Goal: Information Seeking & Learning: Learn about a topic

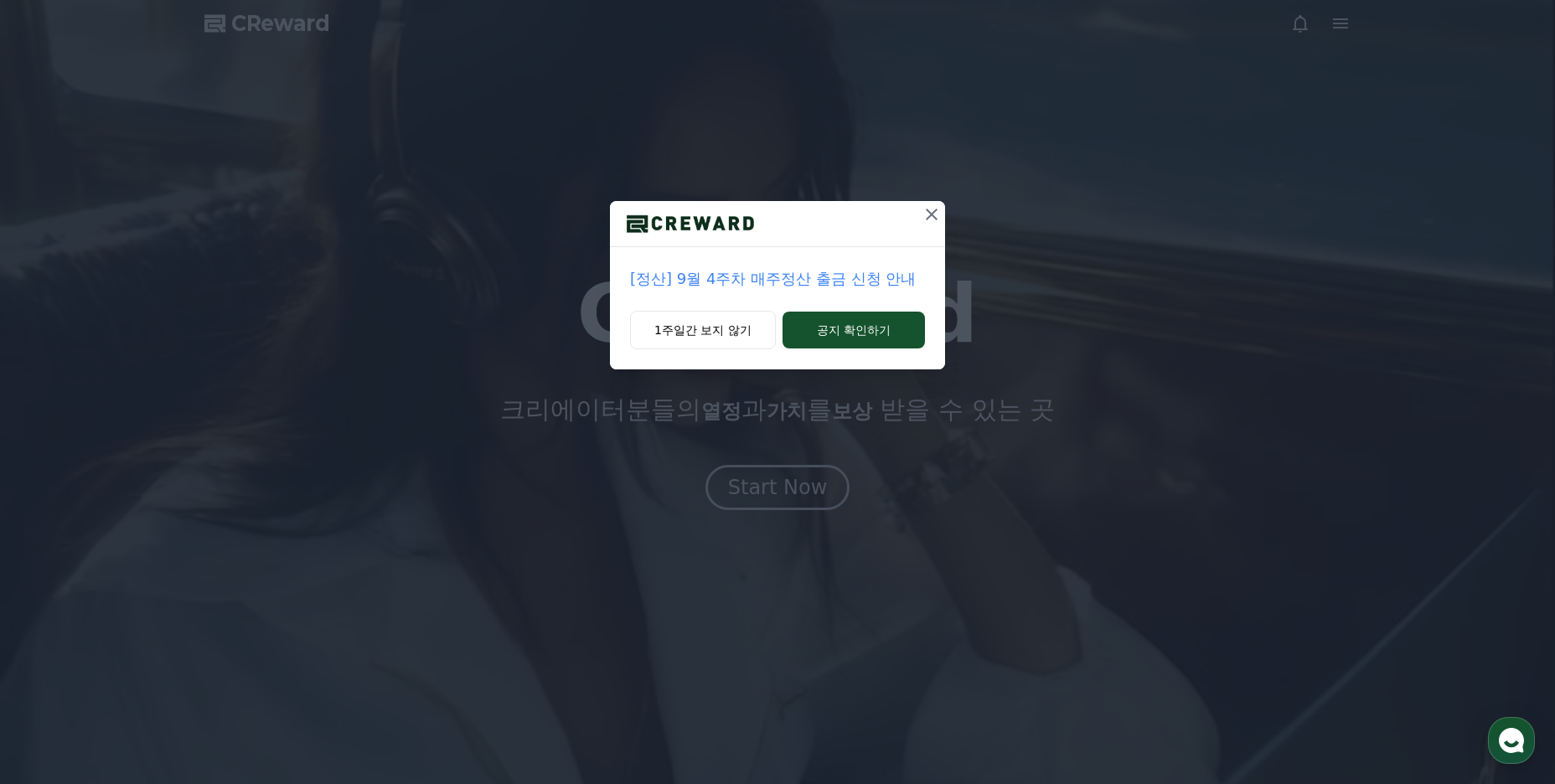
click at [932, 193] on div "[정산] 9월 4주차 매주정산 출금 신청 안내 1주일간 보지 않기 공지 확인하기" at bounding box center [778, 198] width 1555 height 396
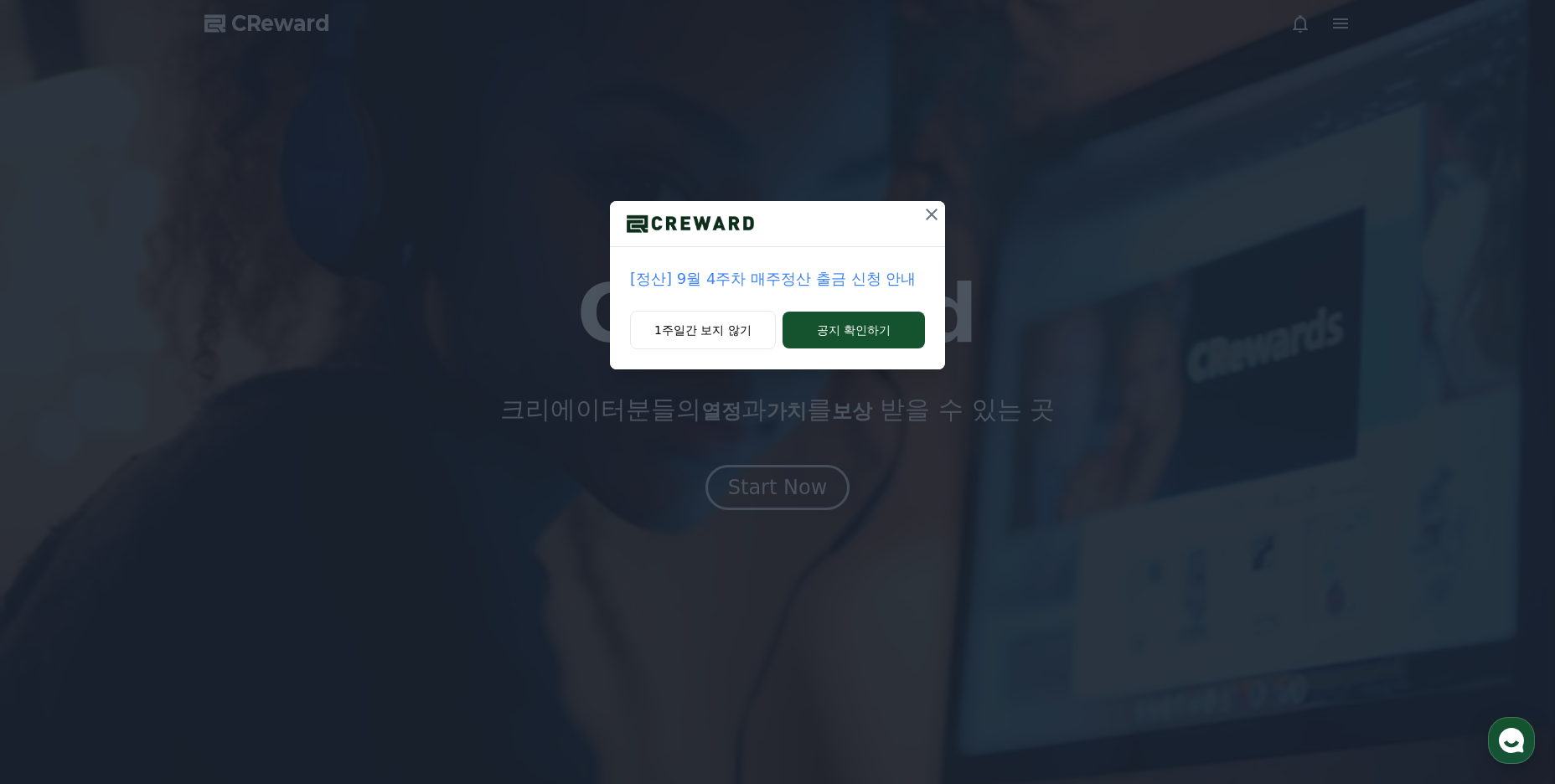
click at [922, 224] on icon at bounding box center [931, 214] width 20 height 20
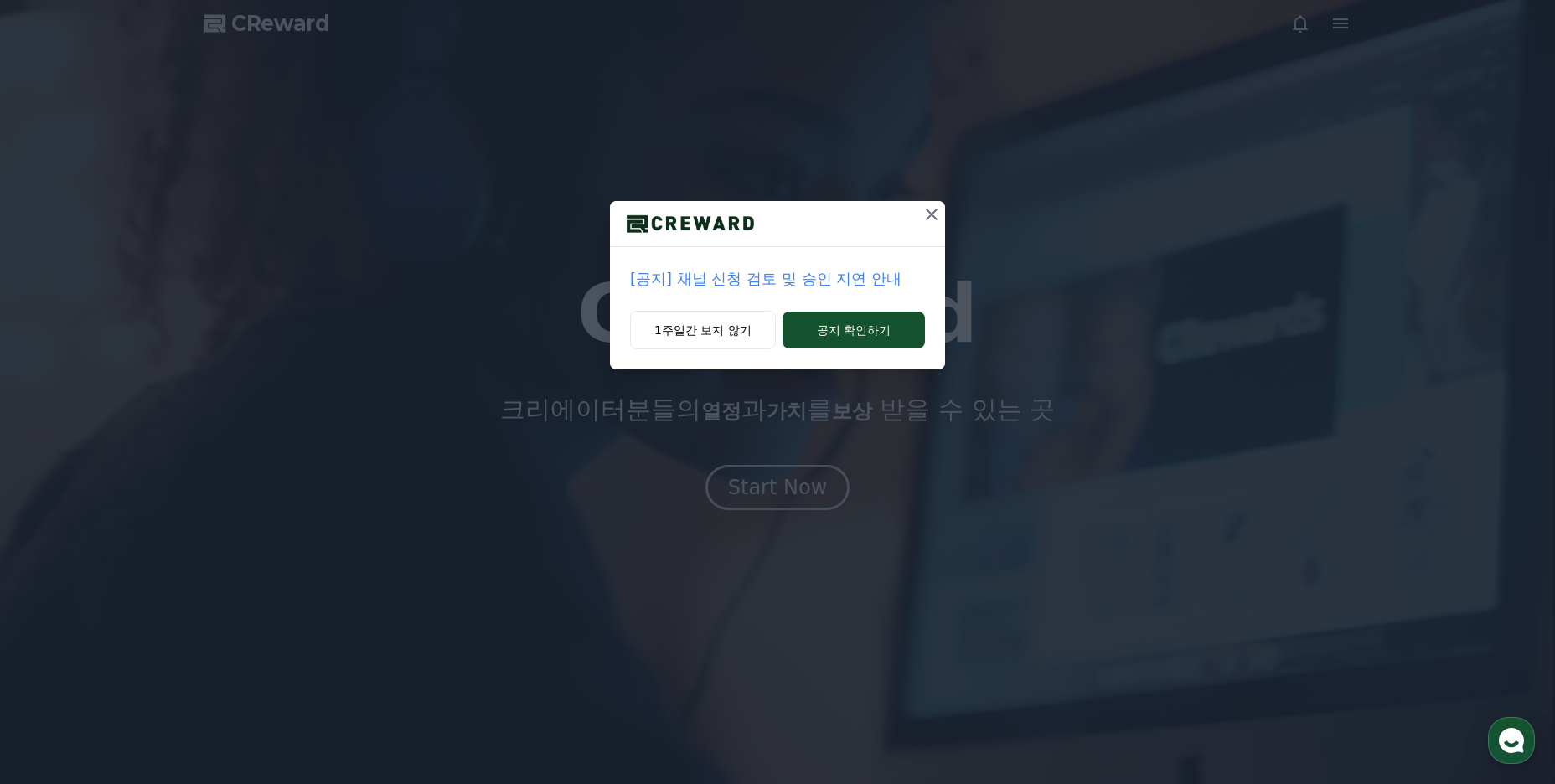
click at [931, 213] on icon at bounding box center [931, 214] width 20 height 20
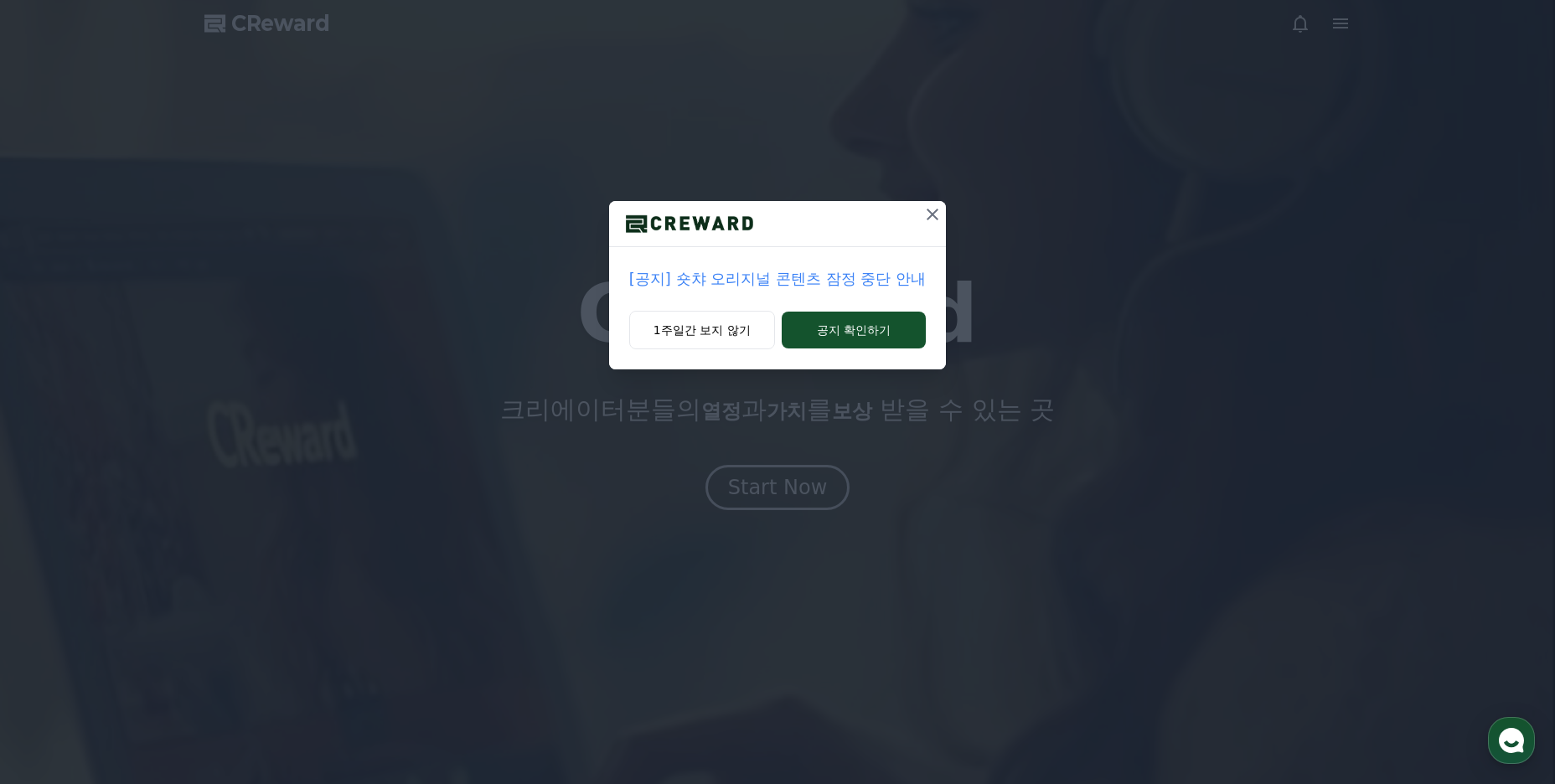
click at [918, 237] on div at bounding box center [778, 224] width 337 height 46
click at [923, 224] on icon at bounding box center [932, 214] width 20 height 20
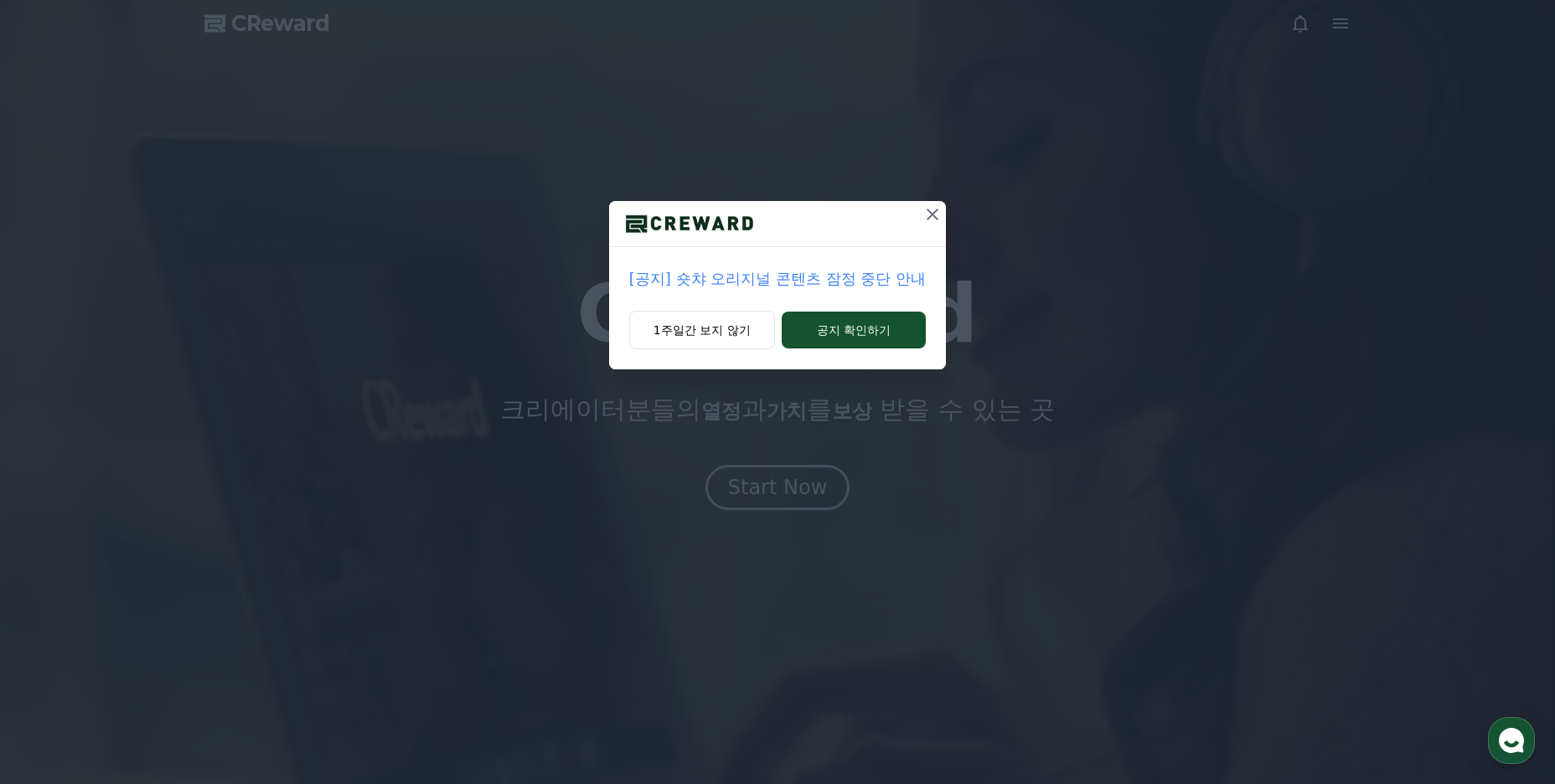
click at [934, 208] on div at bounding box center [778, 392] width 1555 height 784
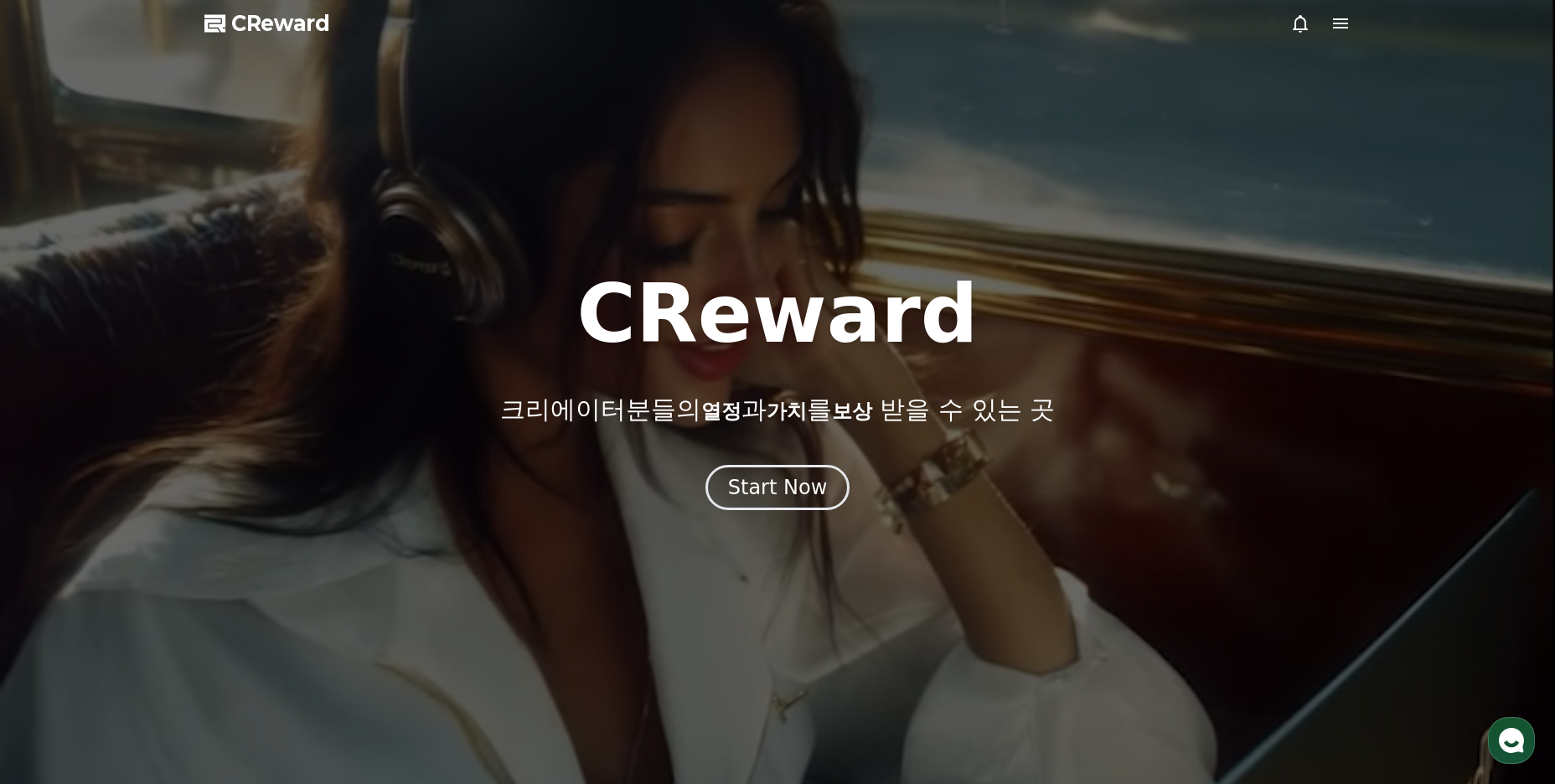
click at [1331, 25] on icon at bounding box center [1340, 23] width 20 height 20
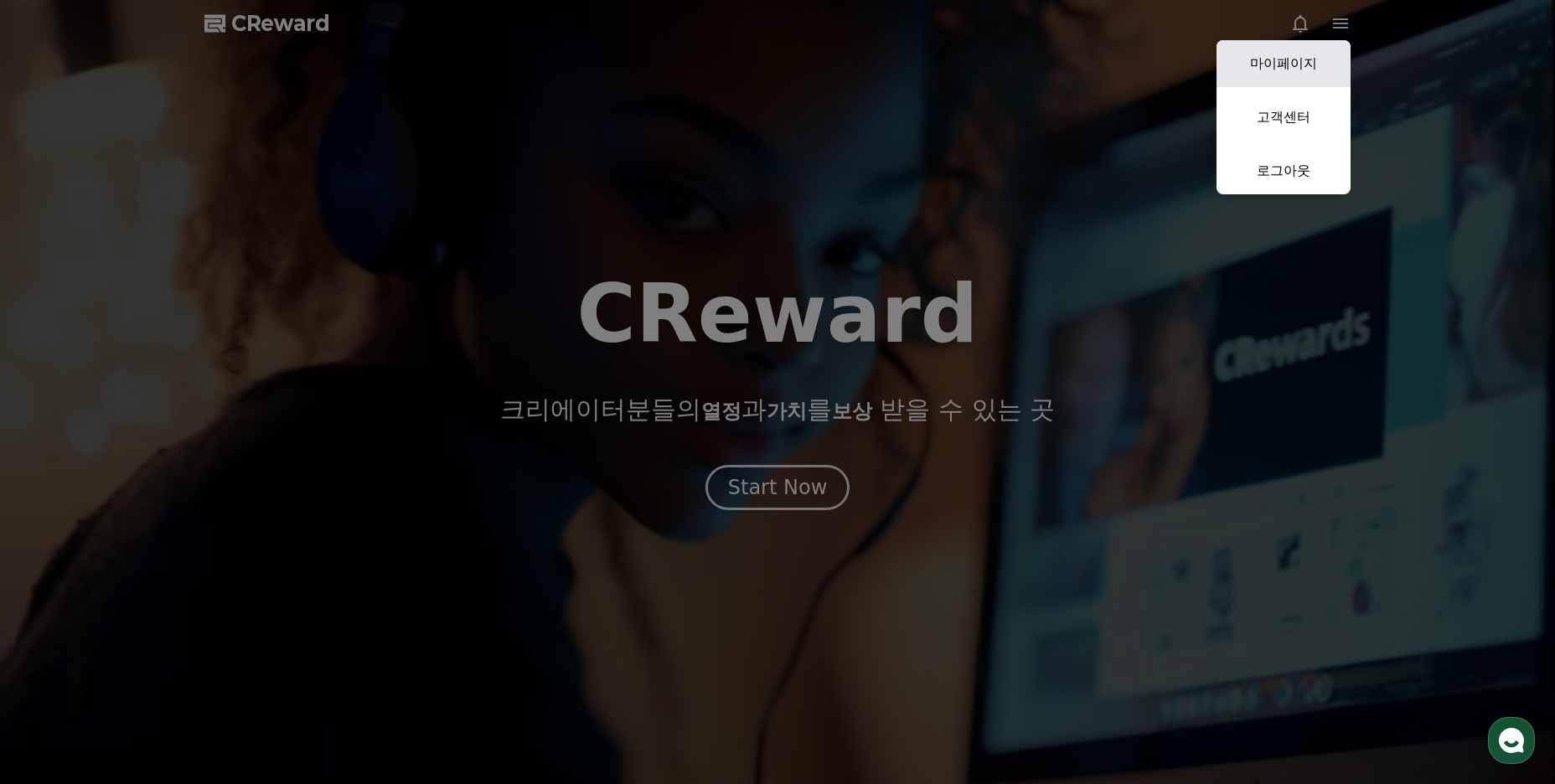
click at [1310, 64] on link "마이페이지" at bounding box center [1283, 63] width 134 height 47
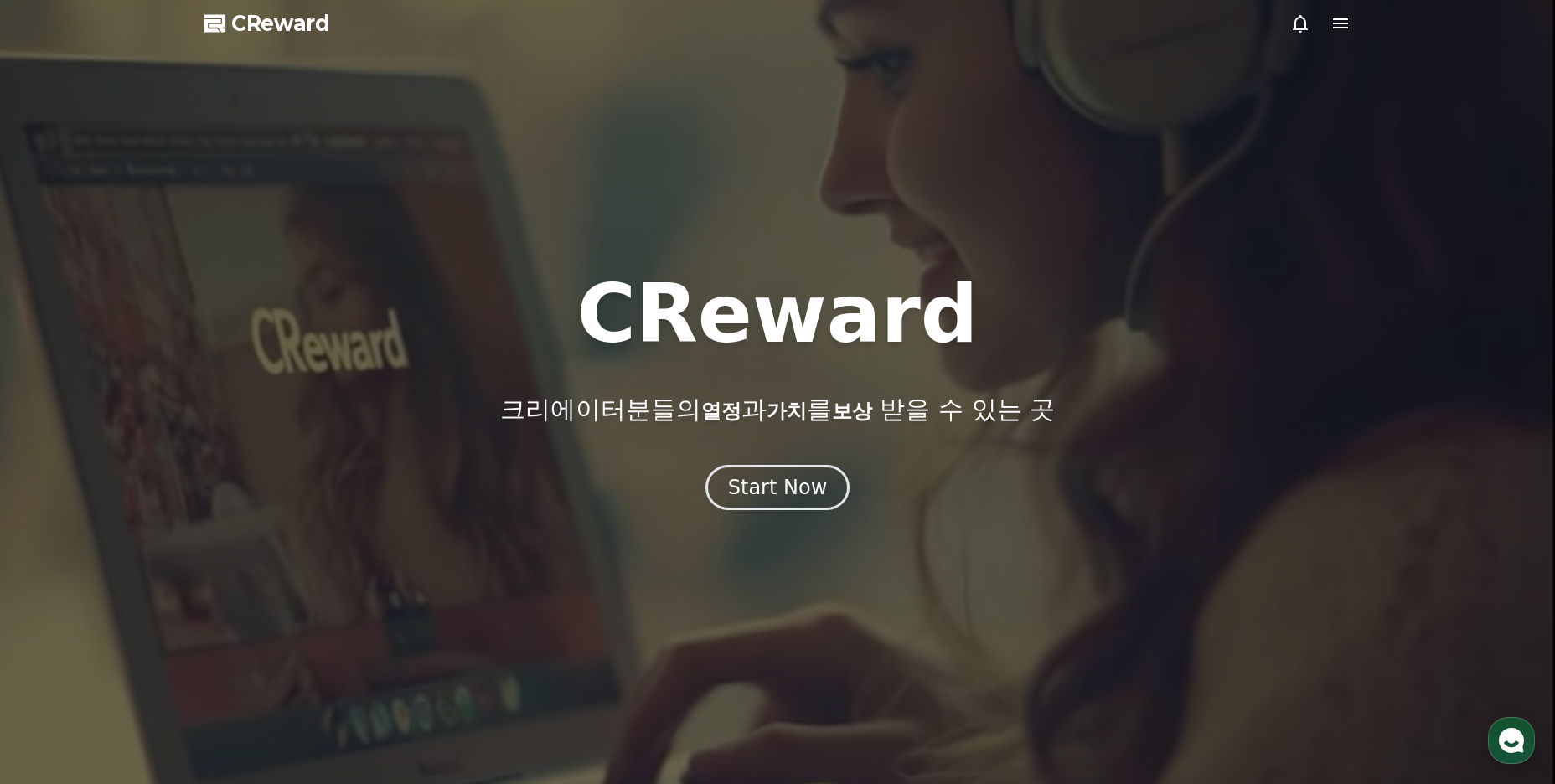
select select "**********"
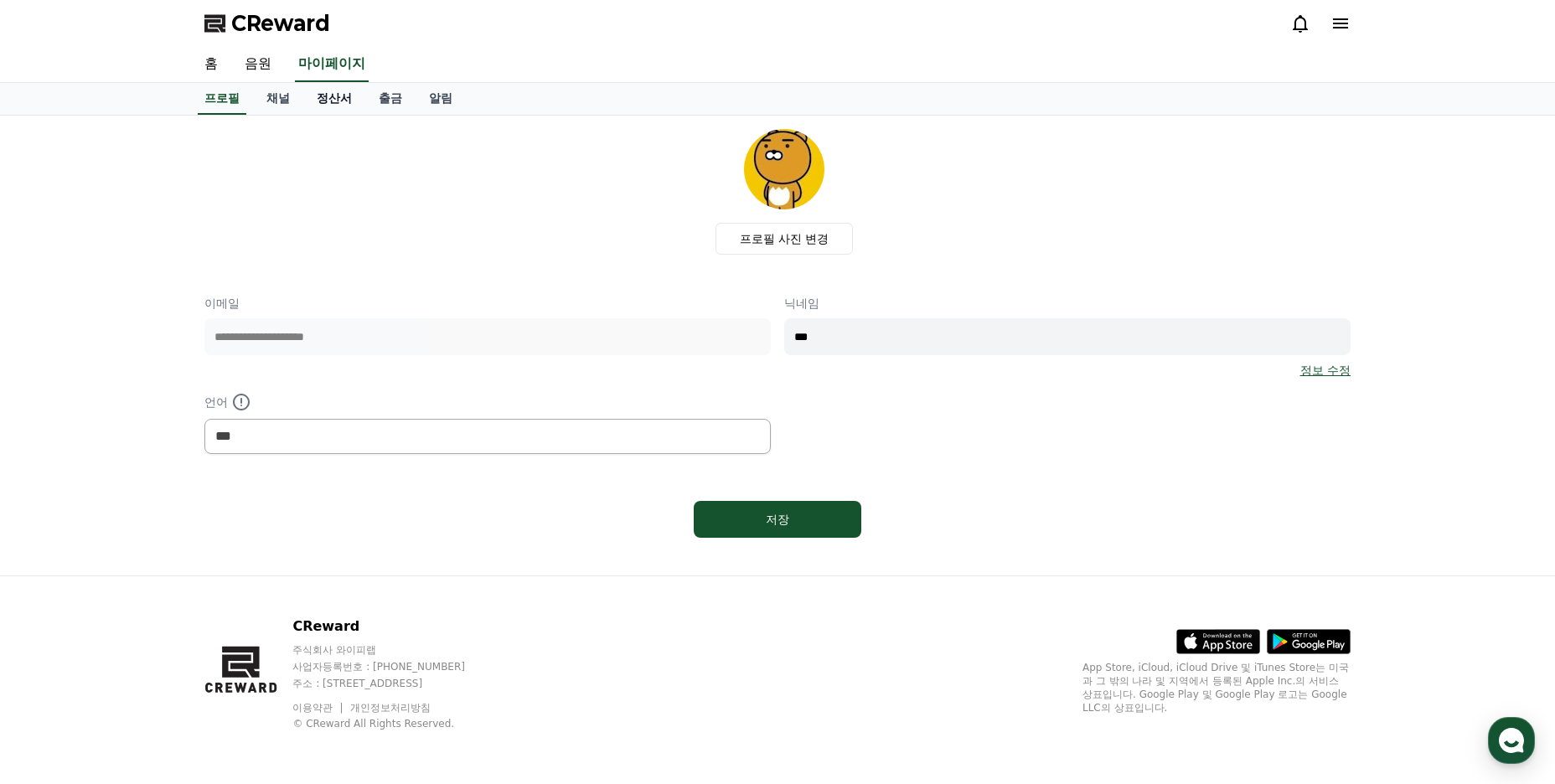
click at [343, 98] on link "정산서" at bounding box center [334, 98] width 62 height 32
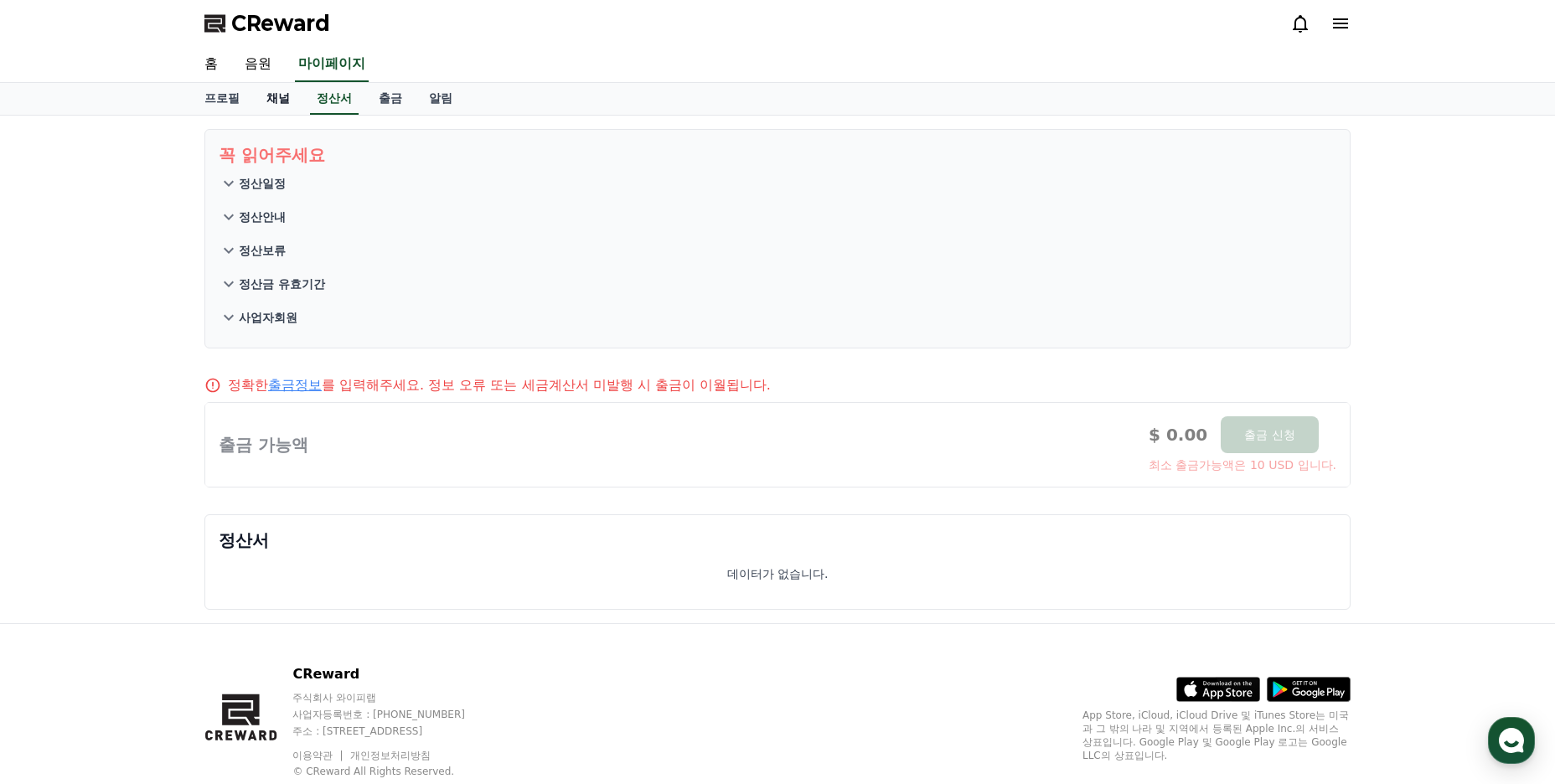
click at [292, 101] on link "채널" at bounding box center [278, 98] width 51 height 32
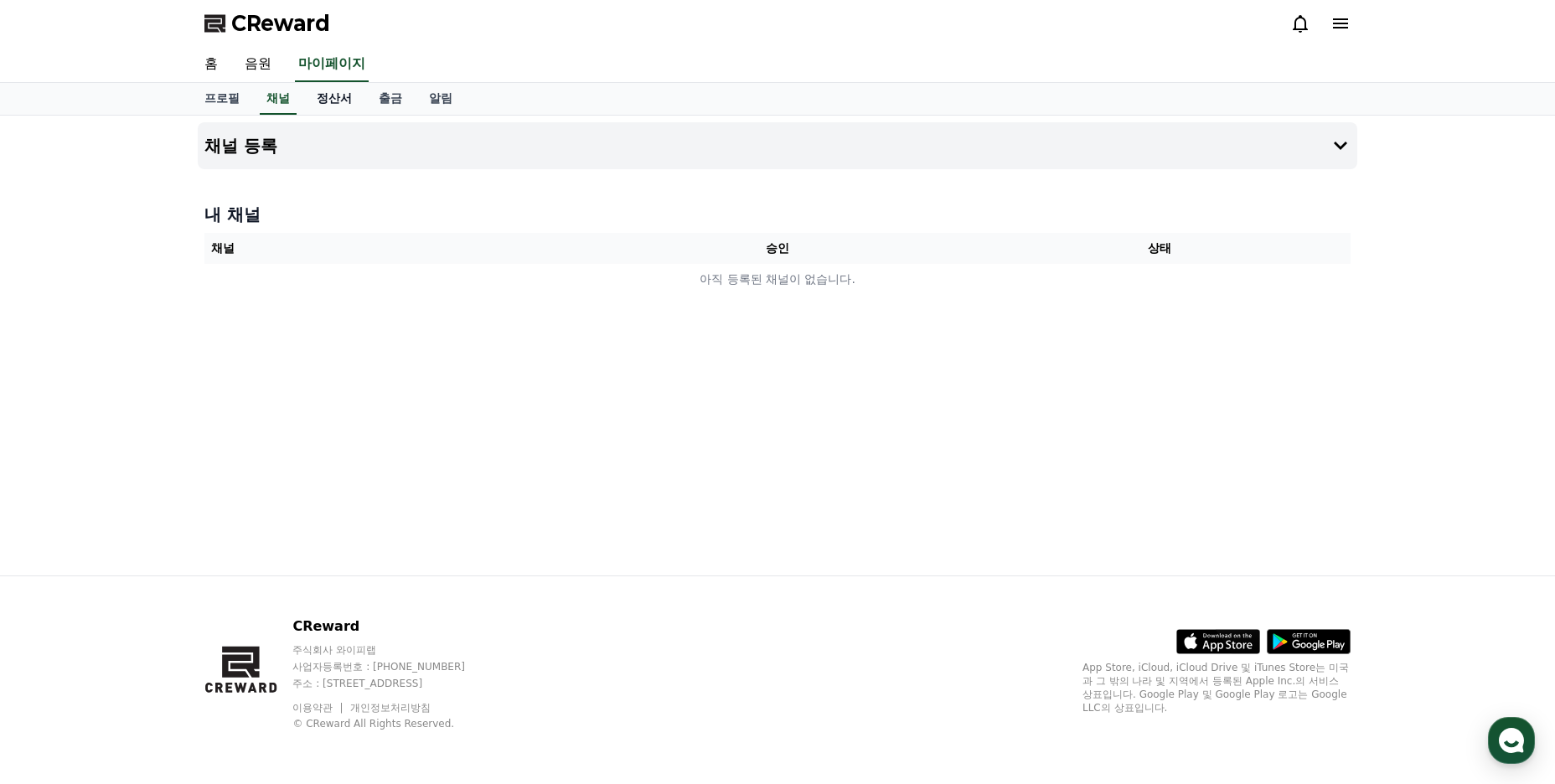
click at [313, 102] on link "정산서" at bounding box center [334, 98] width 62 height 32
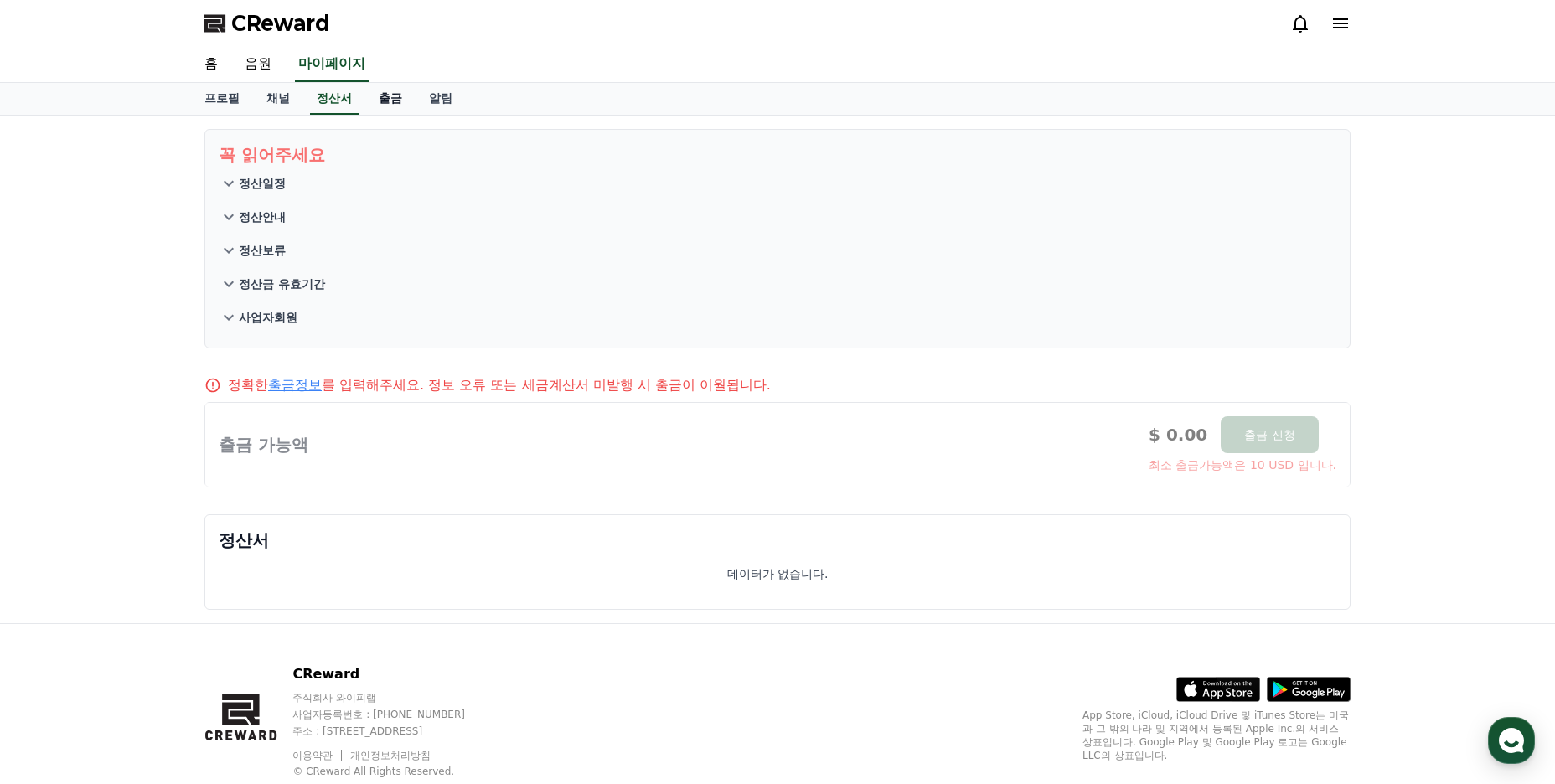
click at [377, 106] on link "출금" at bounding box center [390, 98] width 51 height 32
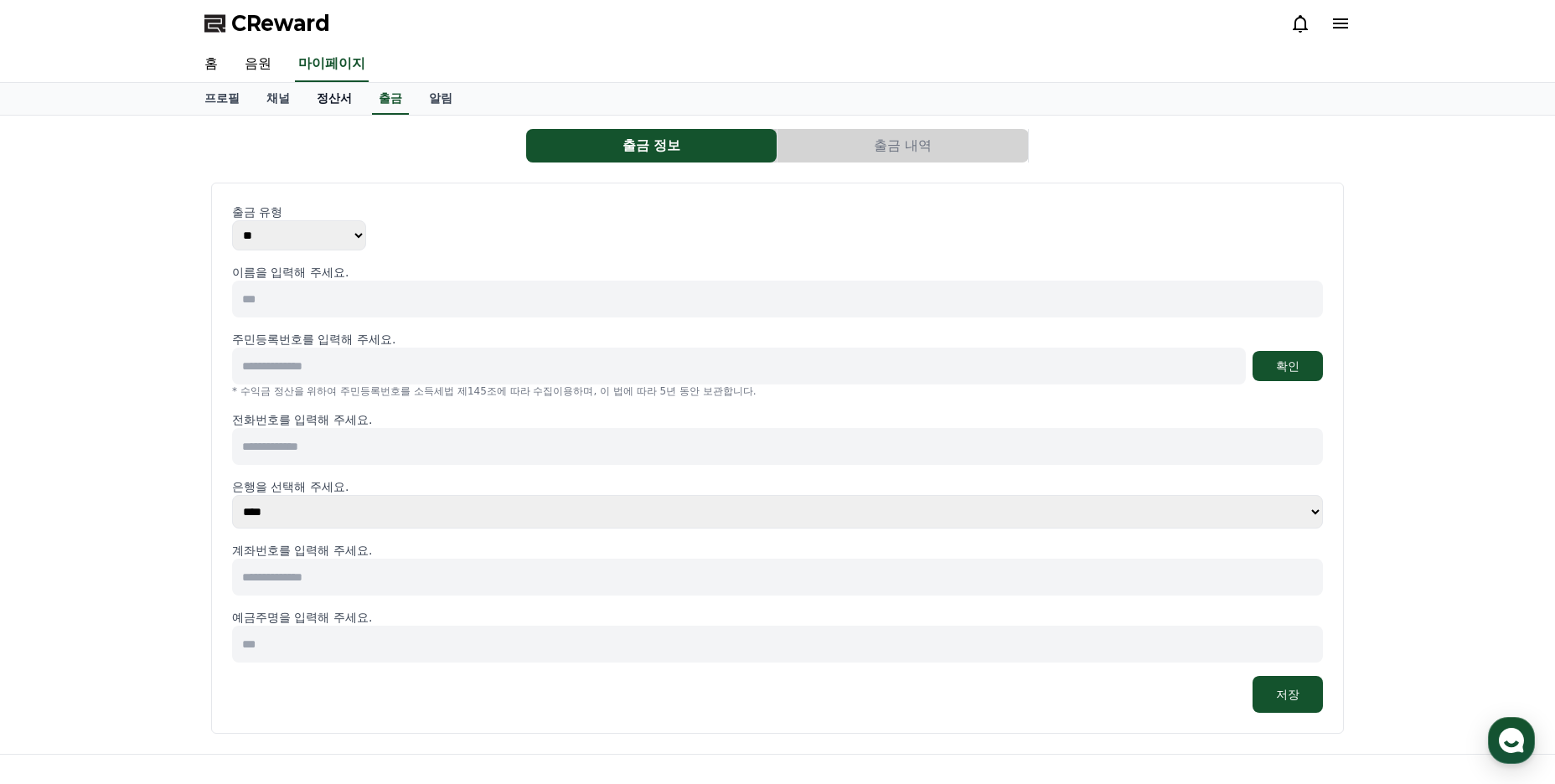
click at [338, 107] on link "정산서" at bounding box center [334, 98] width 62 height 32
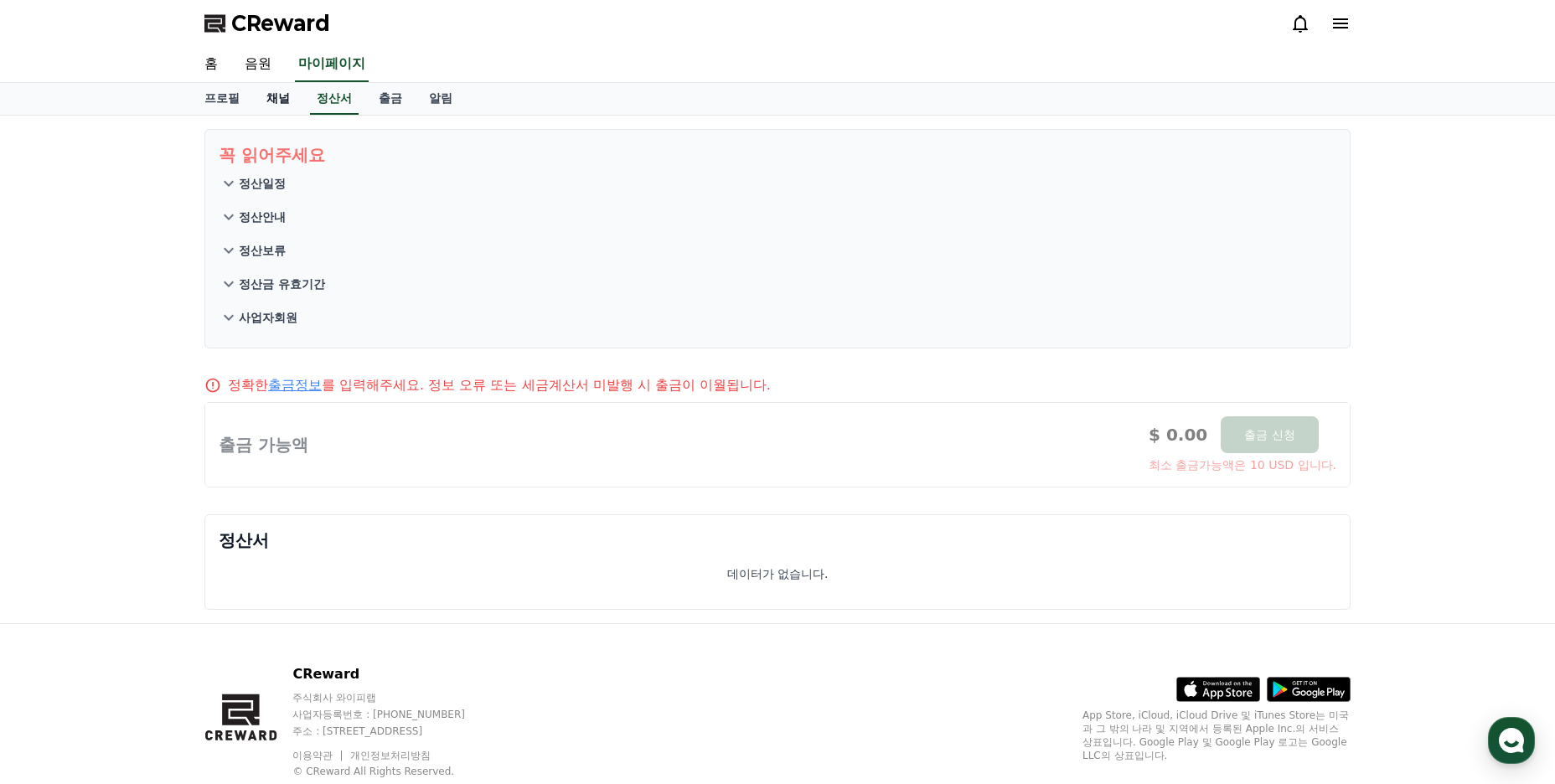
click at [298, 102] on link "채널" at bounding box center [278, 98] width 51 height 32
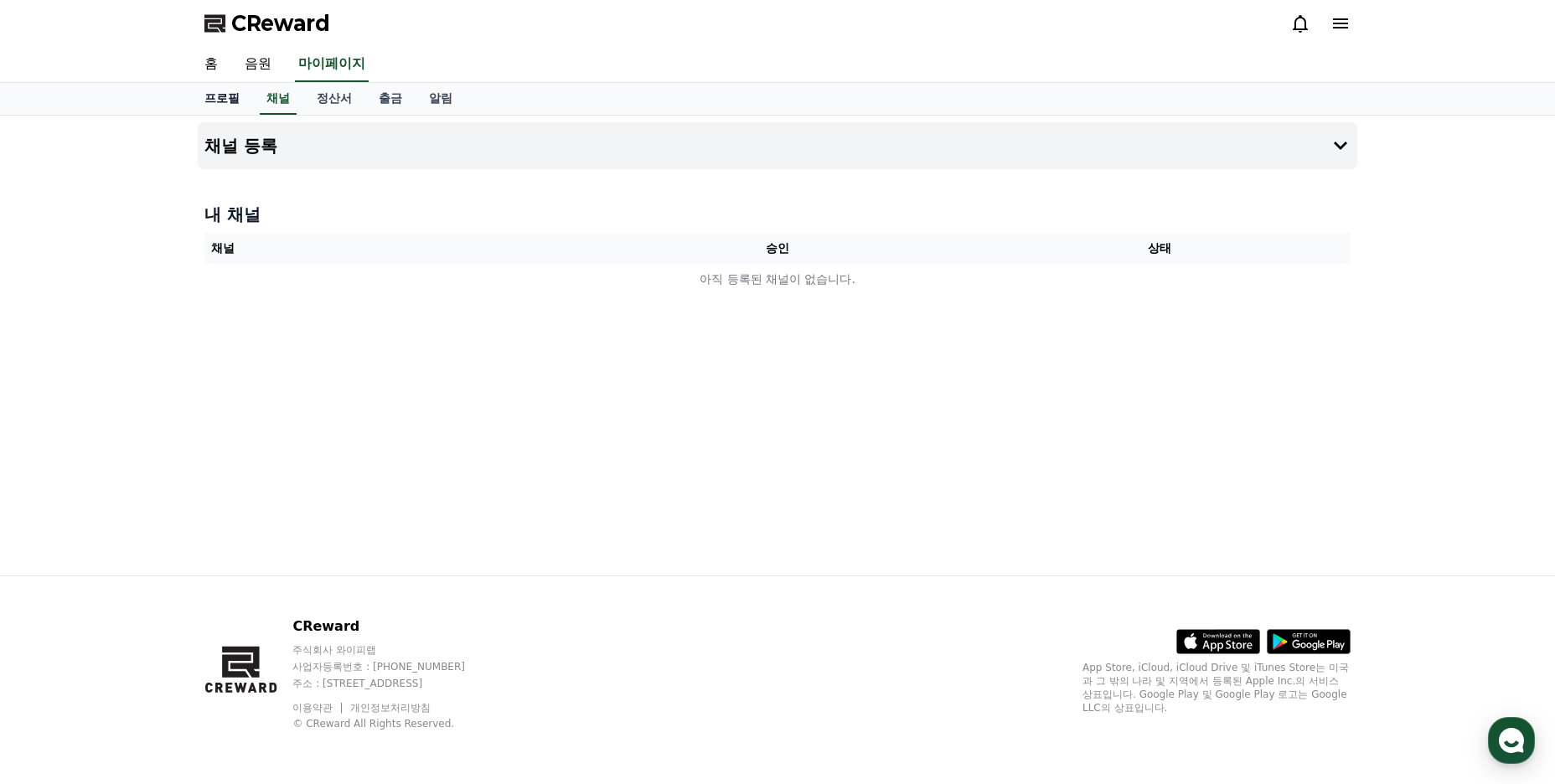
click at [241, 98] on link "프로필" at bounding box center [222, 98] width 62 height 32
select select "**********"
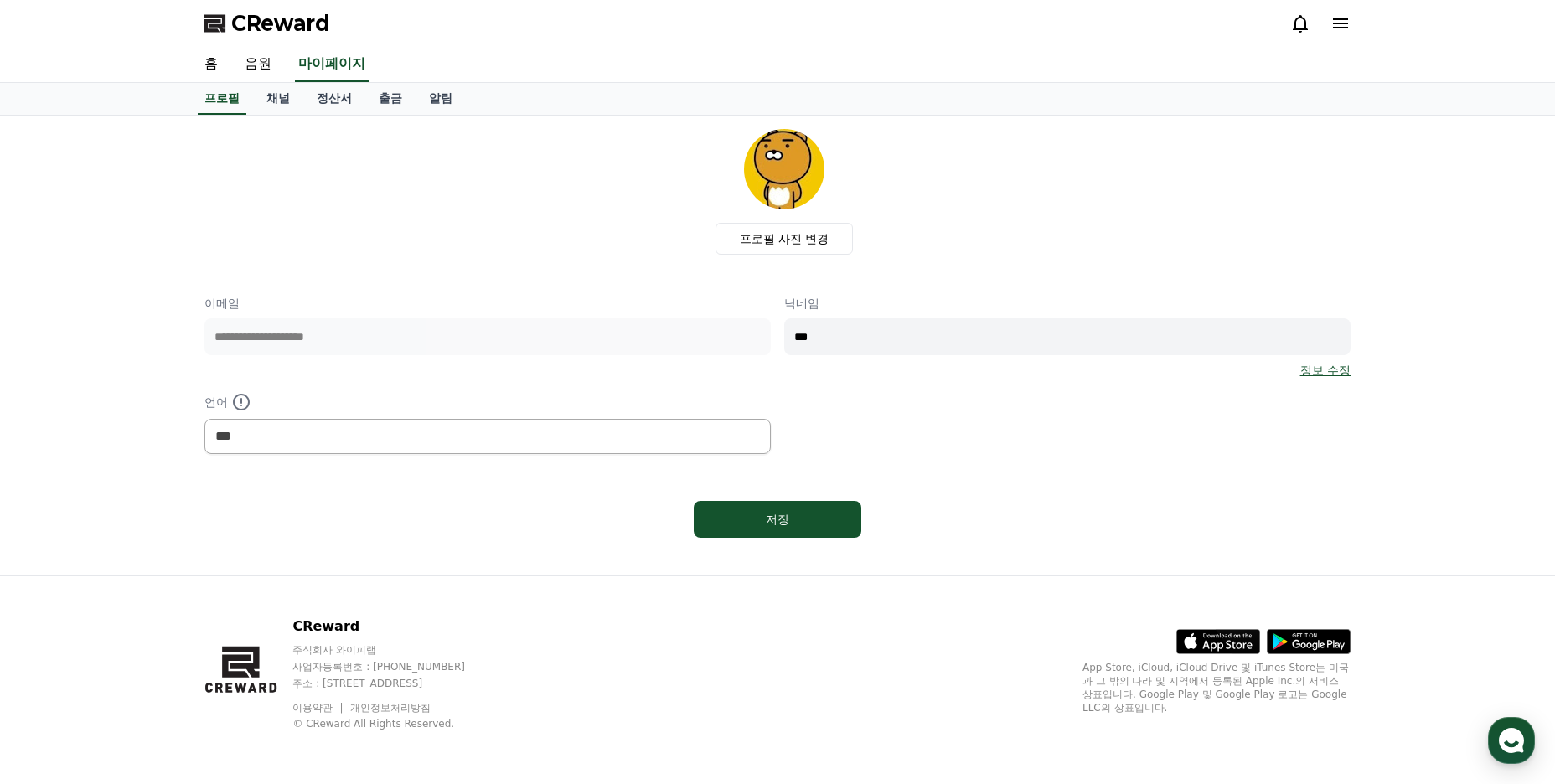
click at [1343, 29] on icon at bounding box center [1341, 23] width 15 height 11
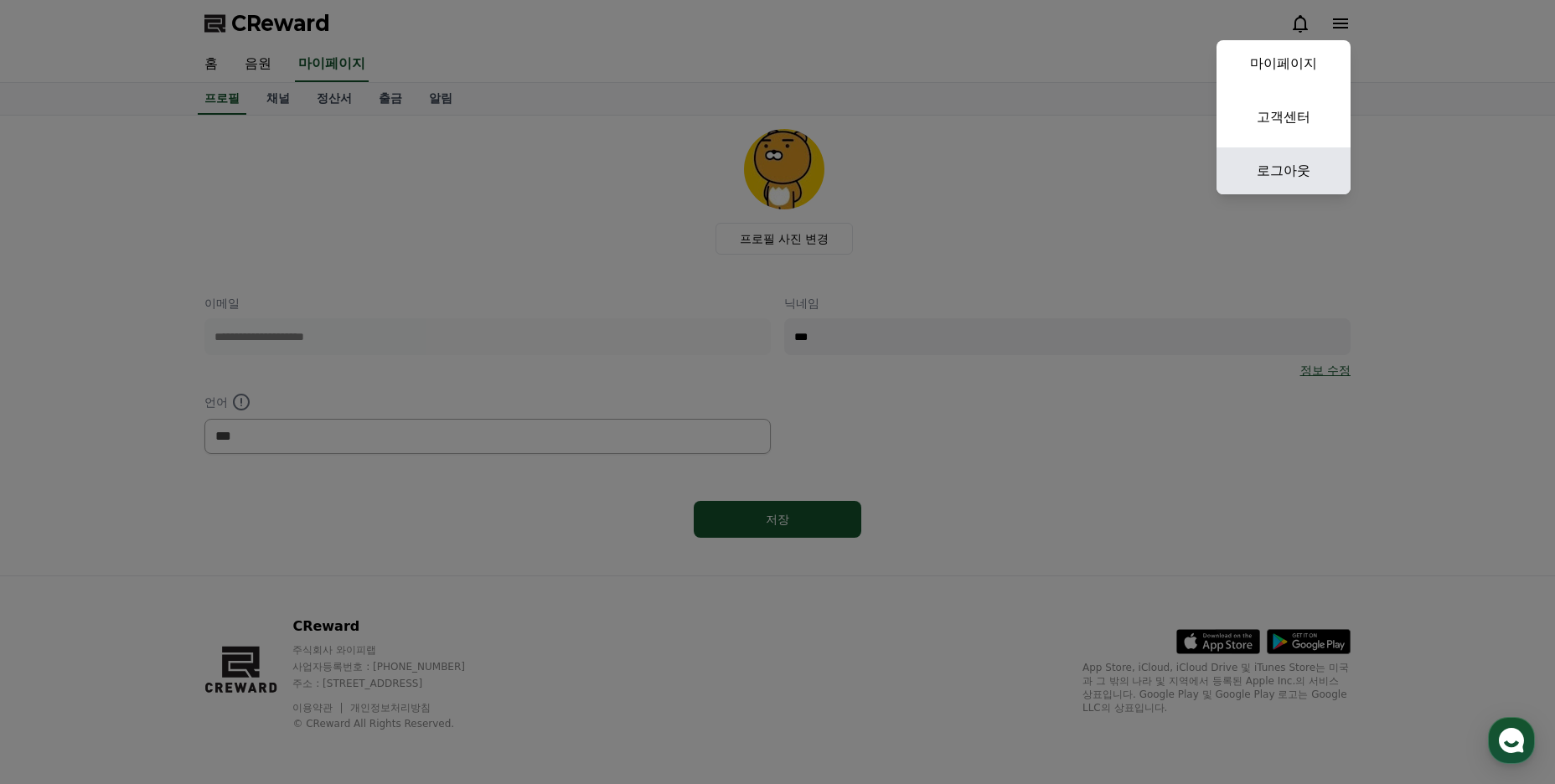
click at [1287, 170] on link "로그아웃" at bounding box center [1283, 170] width 134 height 47
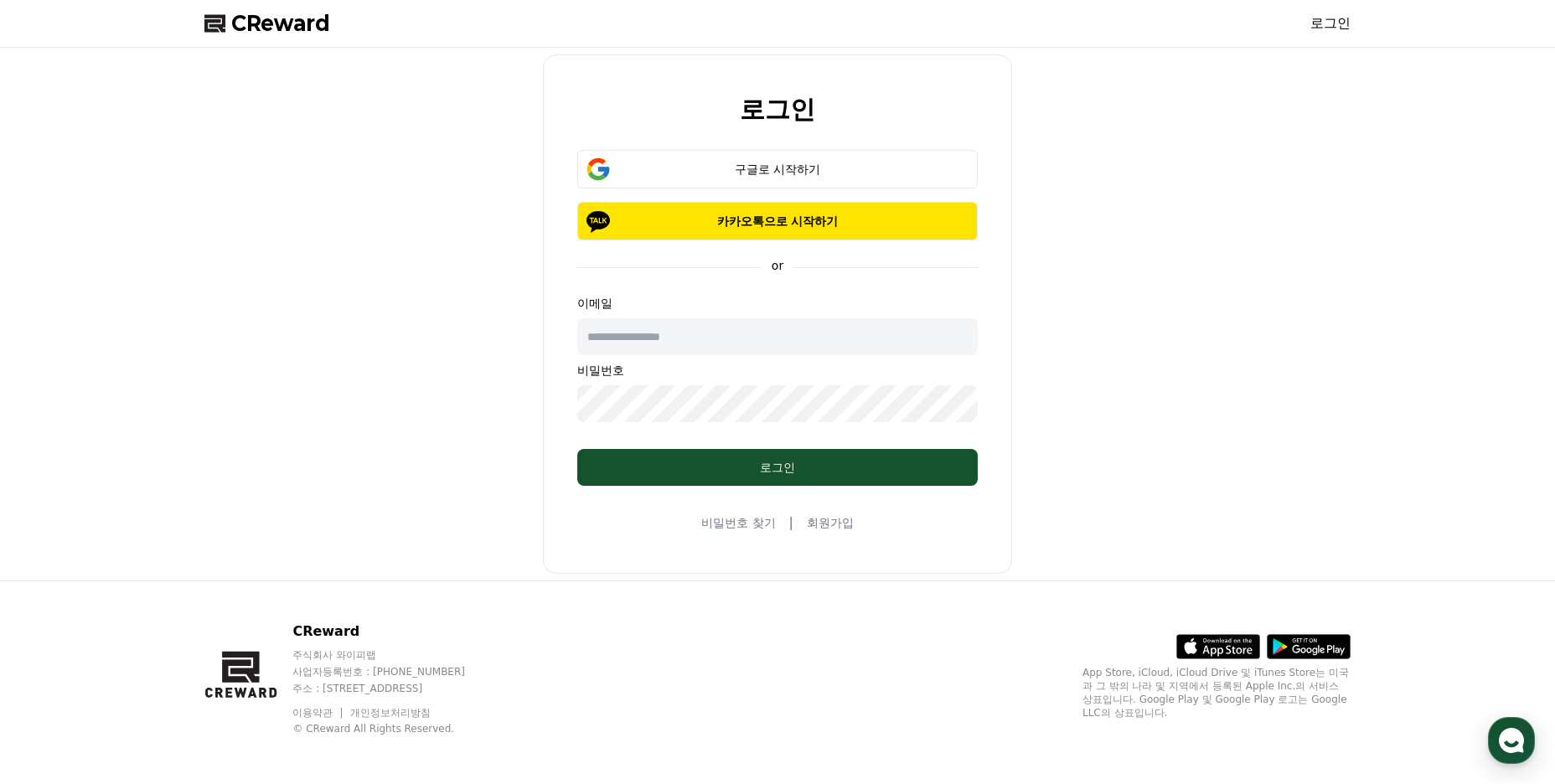
click at [472, 344] on div "로그인 구글로 시작하기 카카오톡으로 시작하기 or 이메일 비밀번호 로그인 비밀번호 찾기 | 회원가입" at bounding box center [778, 314] width 1160 height 519
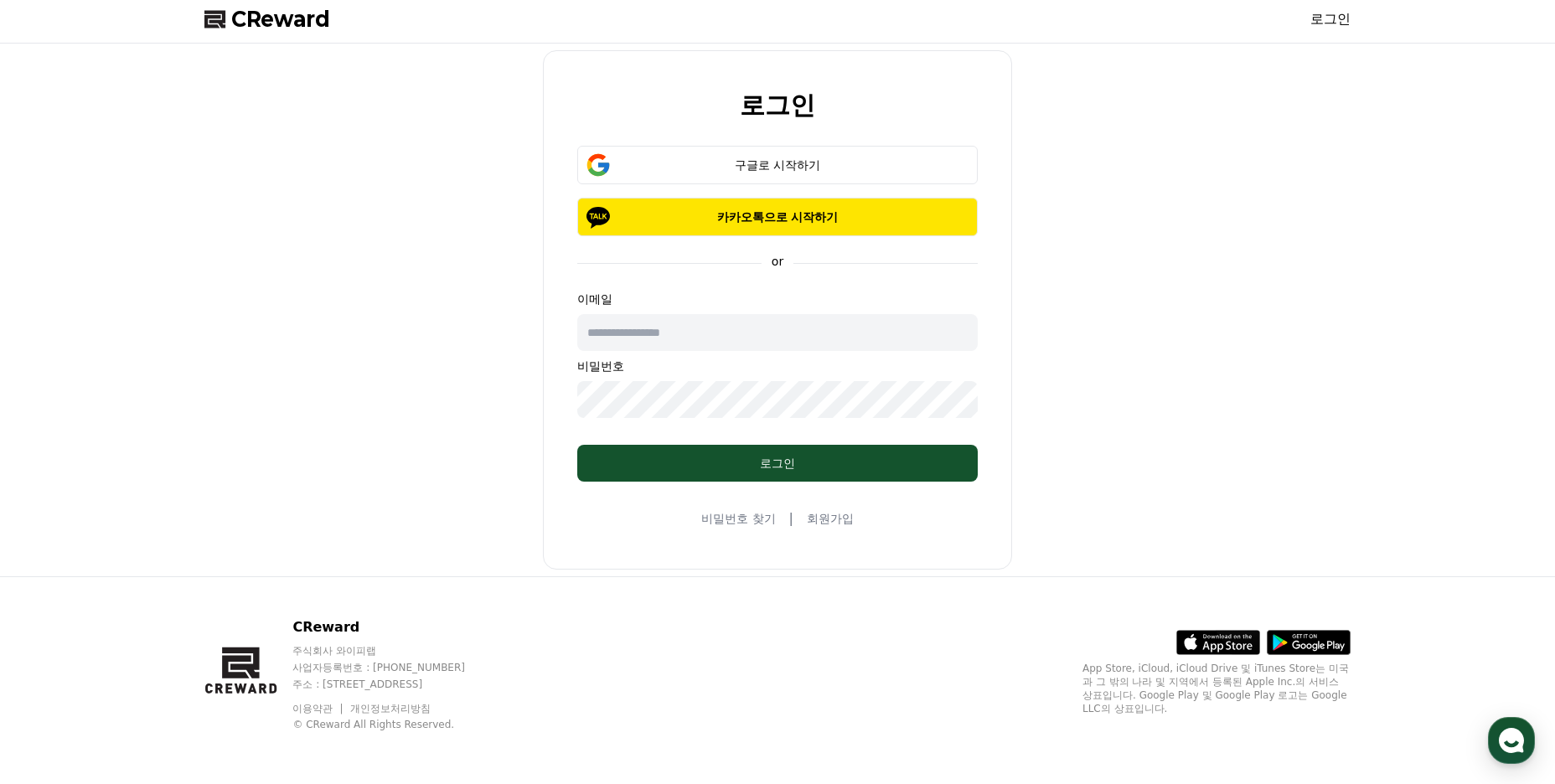
scroll to position [5, 0]
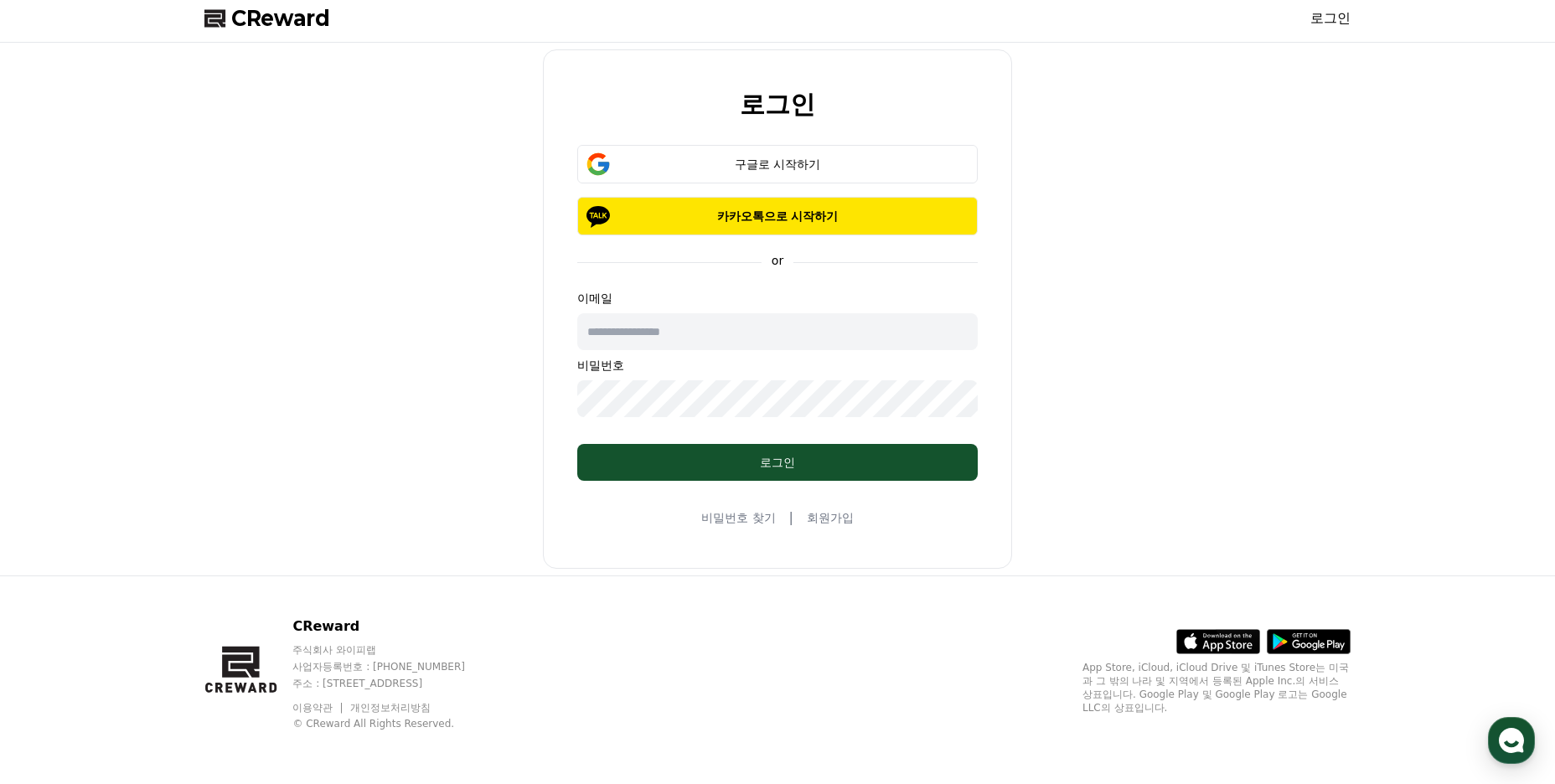
click at [690, 326] on input "text" at bounding box center [778, 332] width 401 height 37
click at [683, 330] on input "text" at bounding box center [778, 332] width 401 height 37
click at [713, 241] on form "구글로 시작하기 카카오톡으로 시작하기 or 이메일 비밀번호 로그인" at bounding box center [778, 313] width 454 height 336
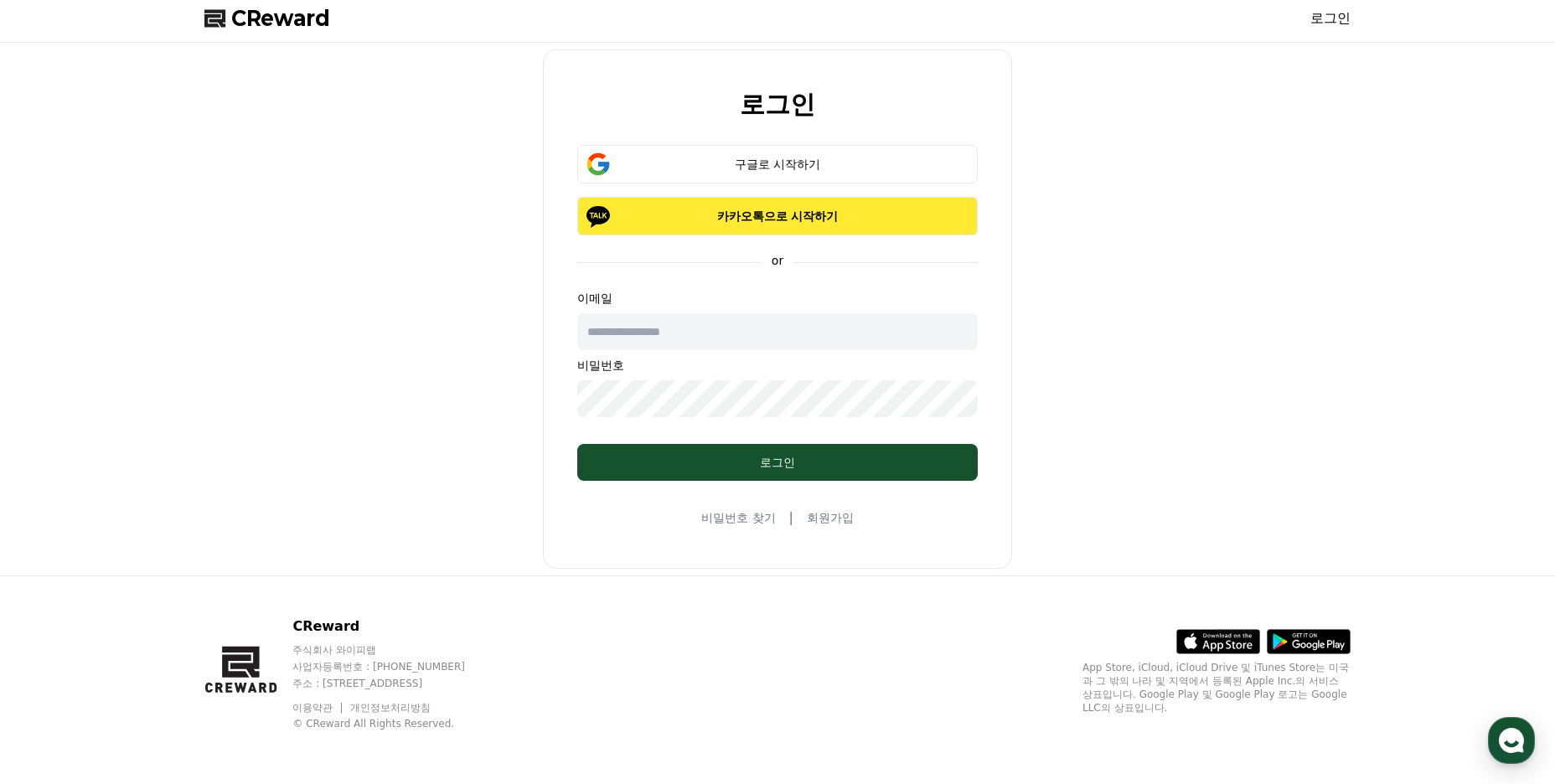
click at [722, 229] on button "카카오톡으로 시작하기" at bounding box center [778, 216] width 401 height 38
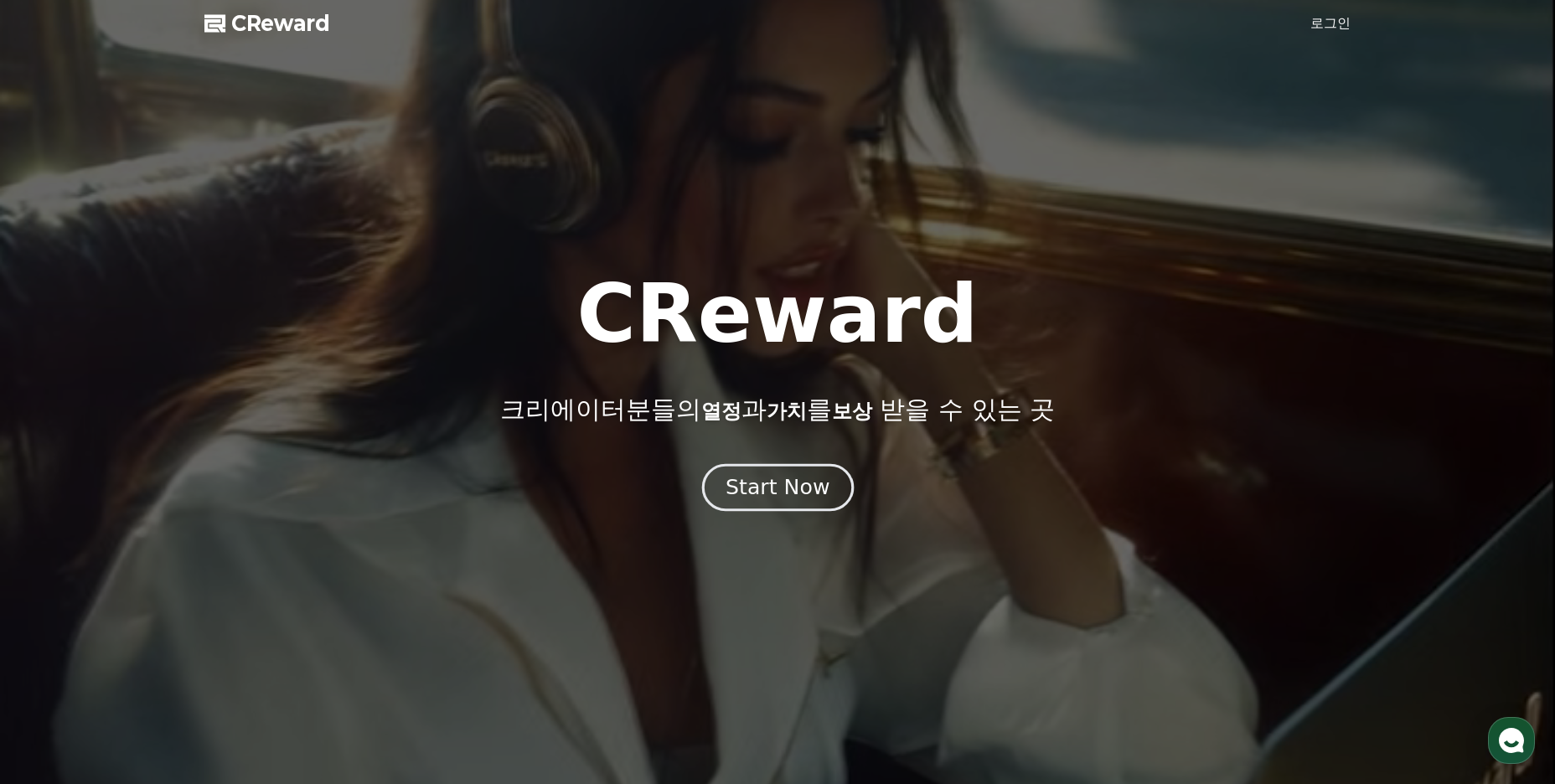
click at [747, 503] on button "Start Now" at bounding box center [777, 488] width 152 height 48
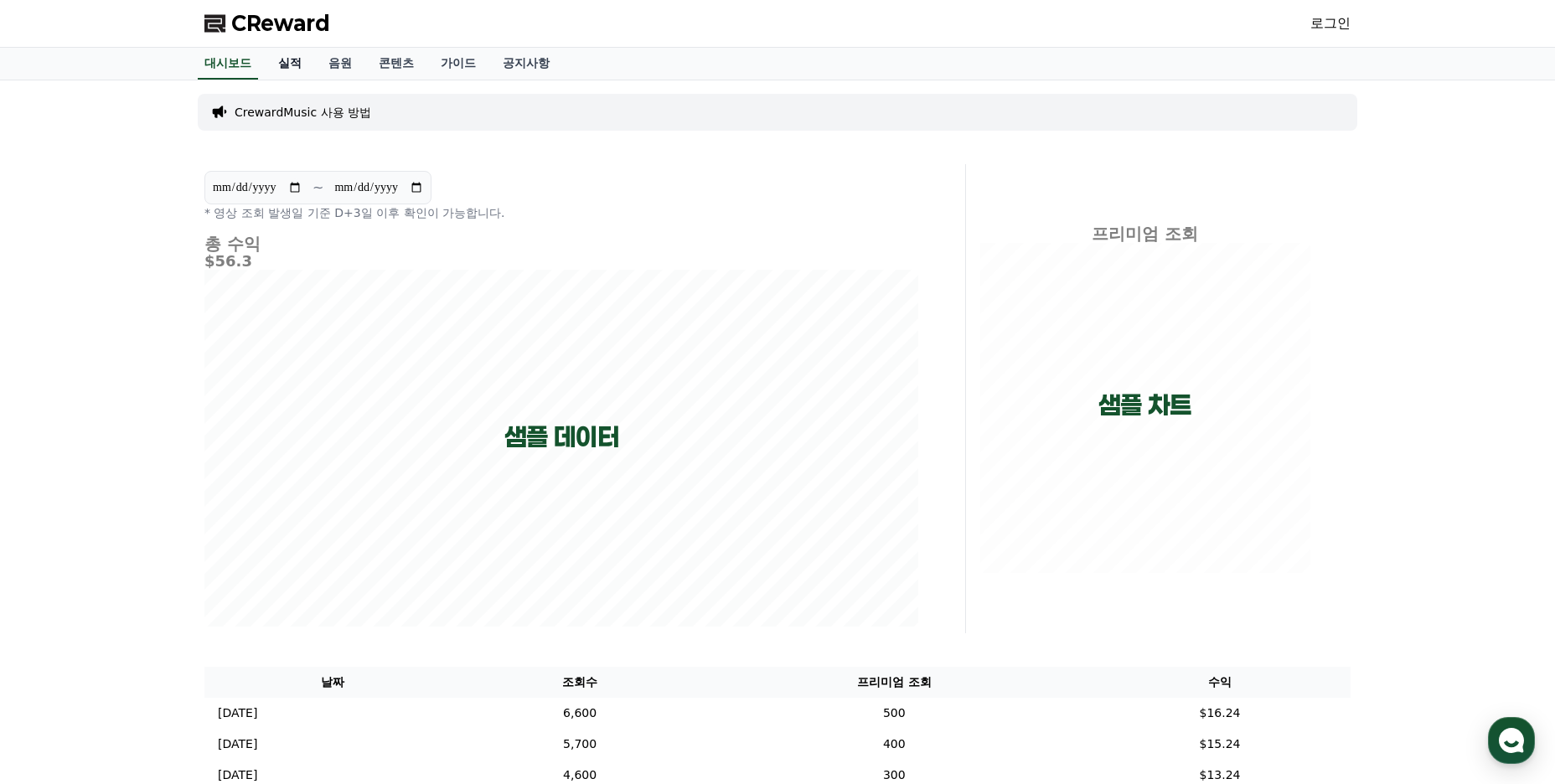
click at [281, 70] on link "실적" at bounding box center [290, 63] width 51 height 32
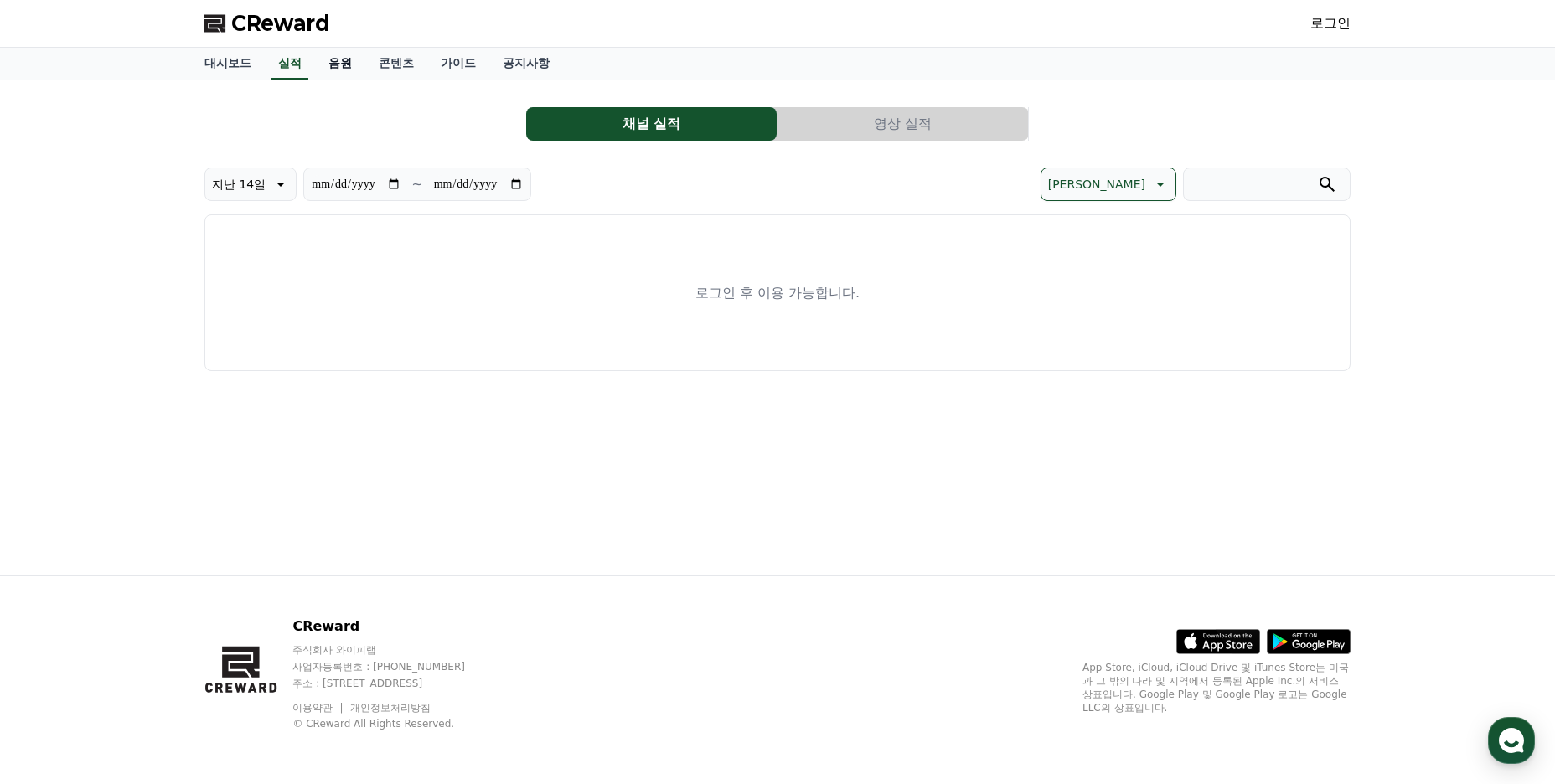
click at [328, 74] on link "음원" at bounding box center [339, 63] width 51 height 32
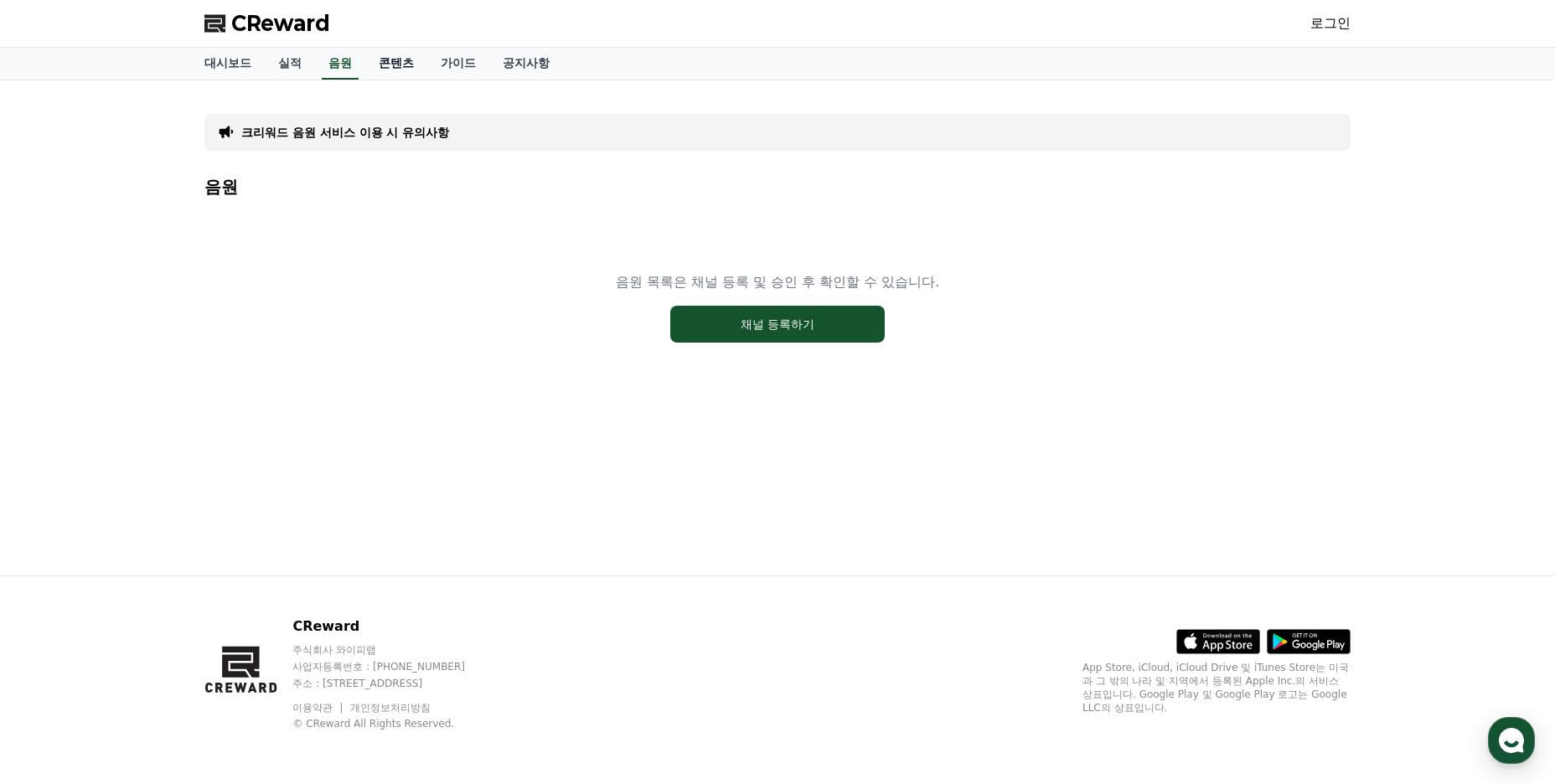
click at [375, 73] on link "콘텐츠" at bounding box center [396, 63] width 62 height 32
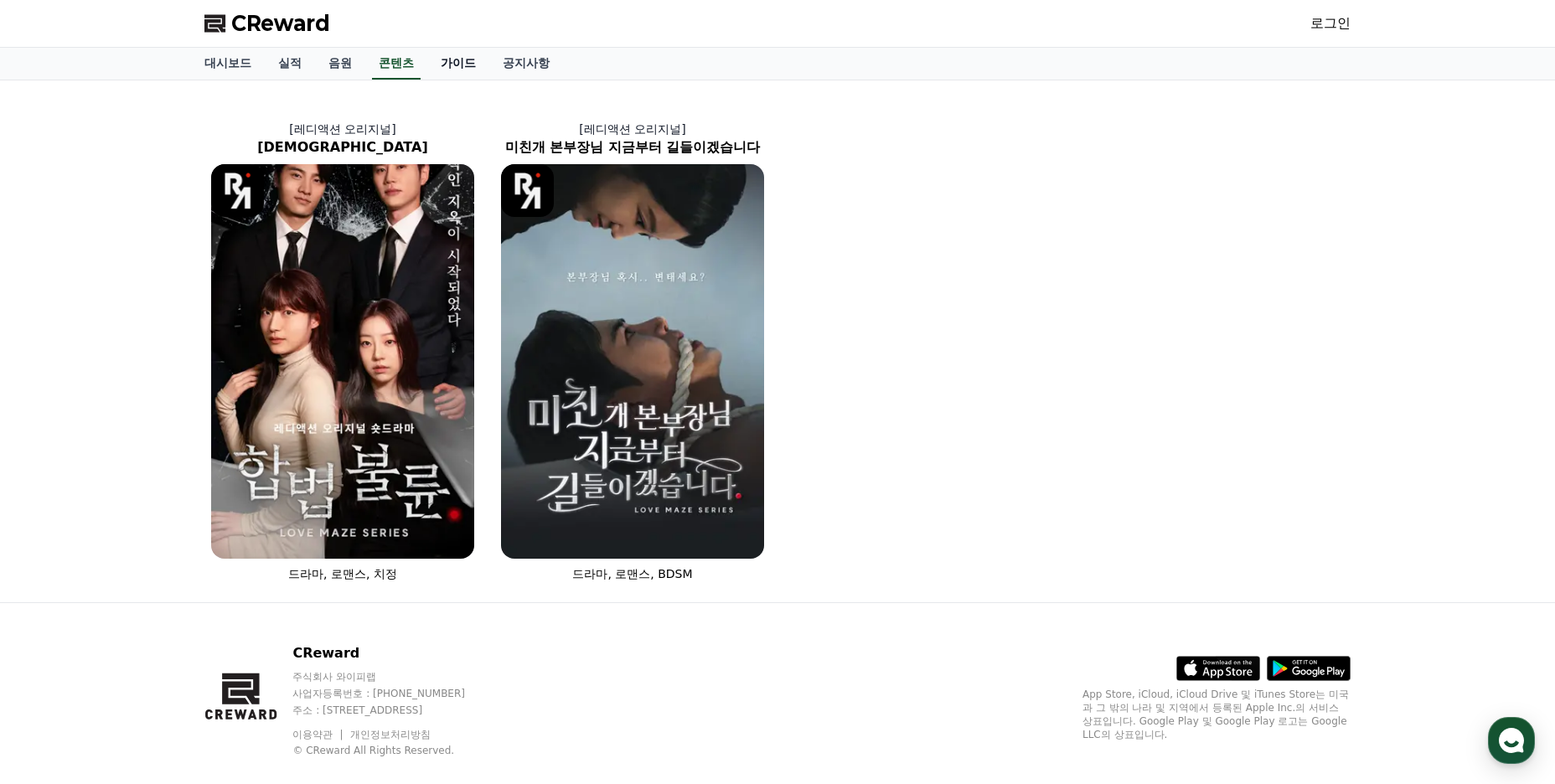
click at [452, 75] on link "가이드" at bounding box center [458, 63] width 62 height 32
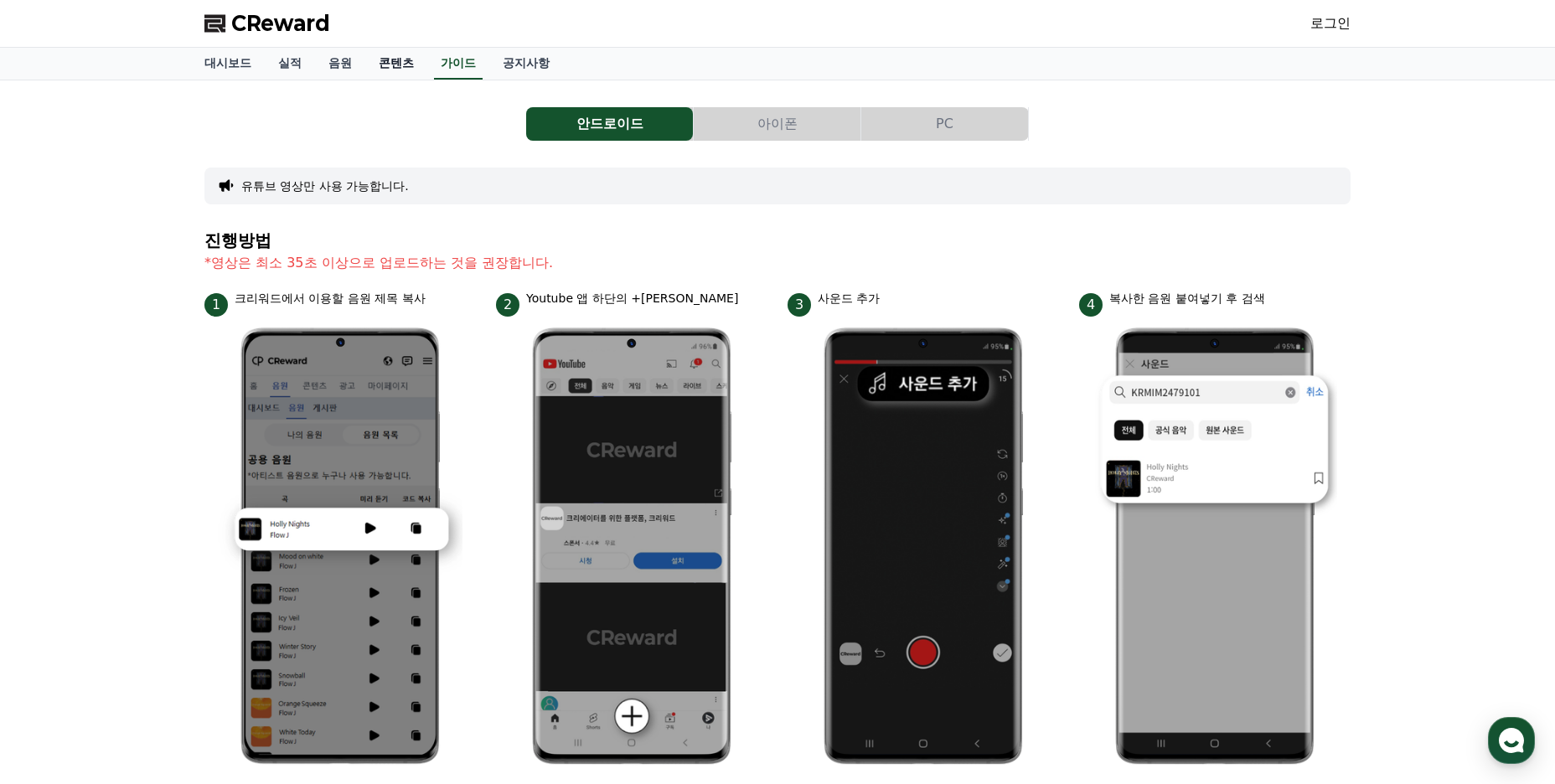
click at [396, 73] on link "콘텐츠" at bounding box center [396, 63] width 62 height 32
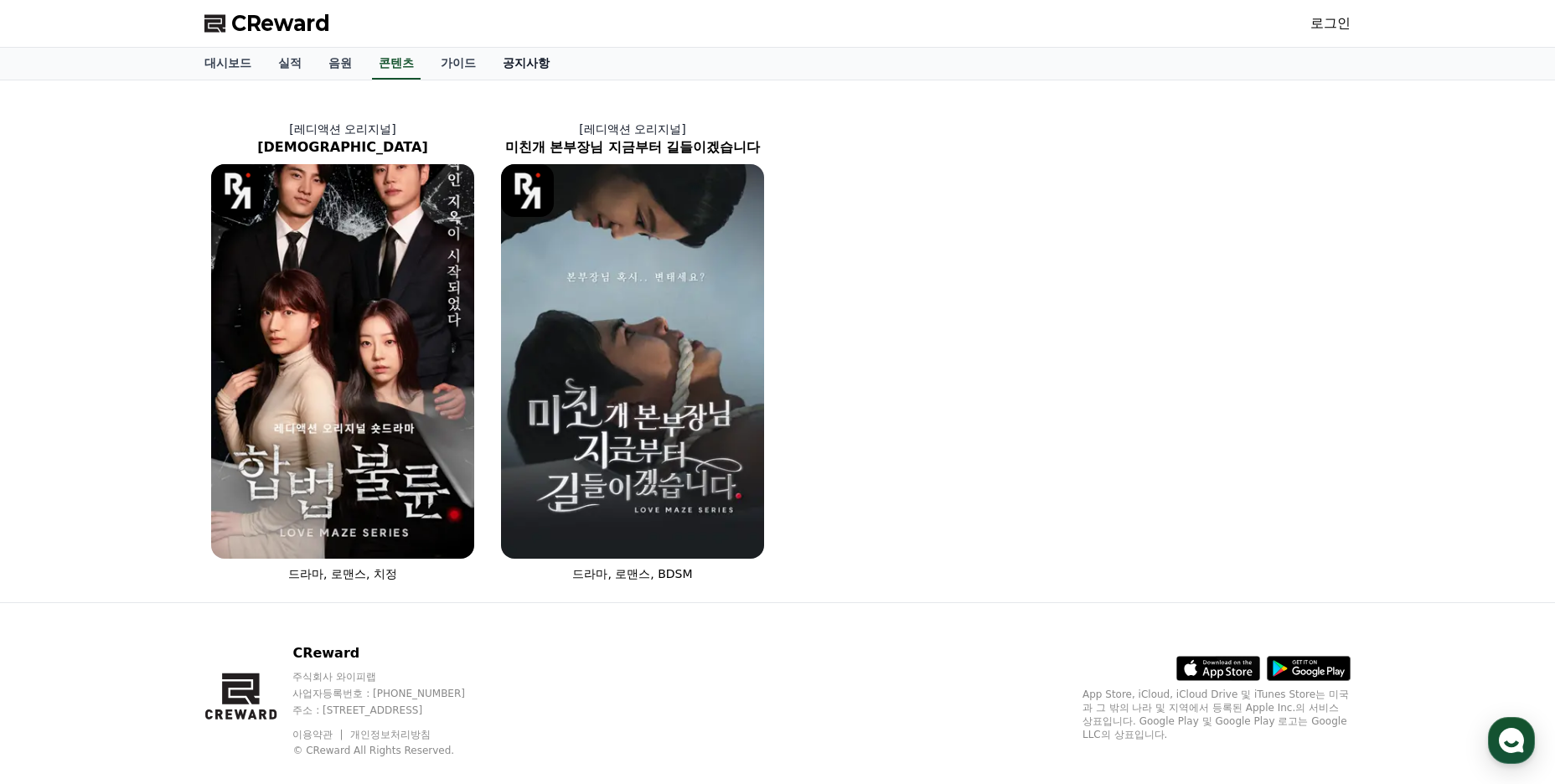
click at [527, 67] on link "공지사항" at bounding box center [526, 63] width 74 height 32
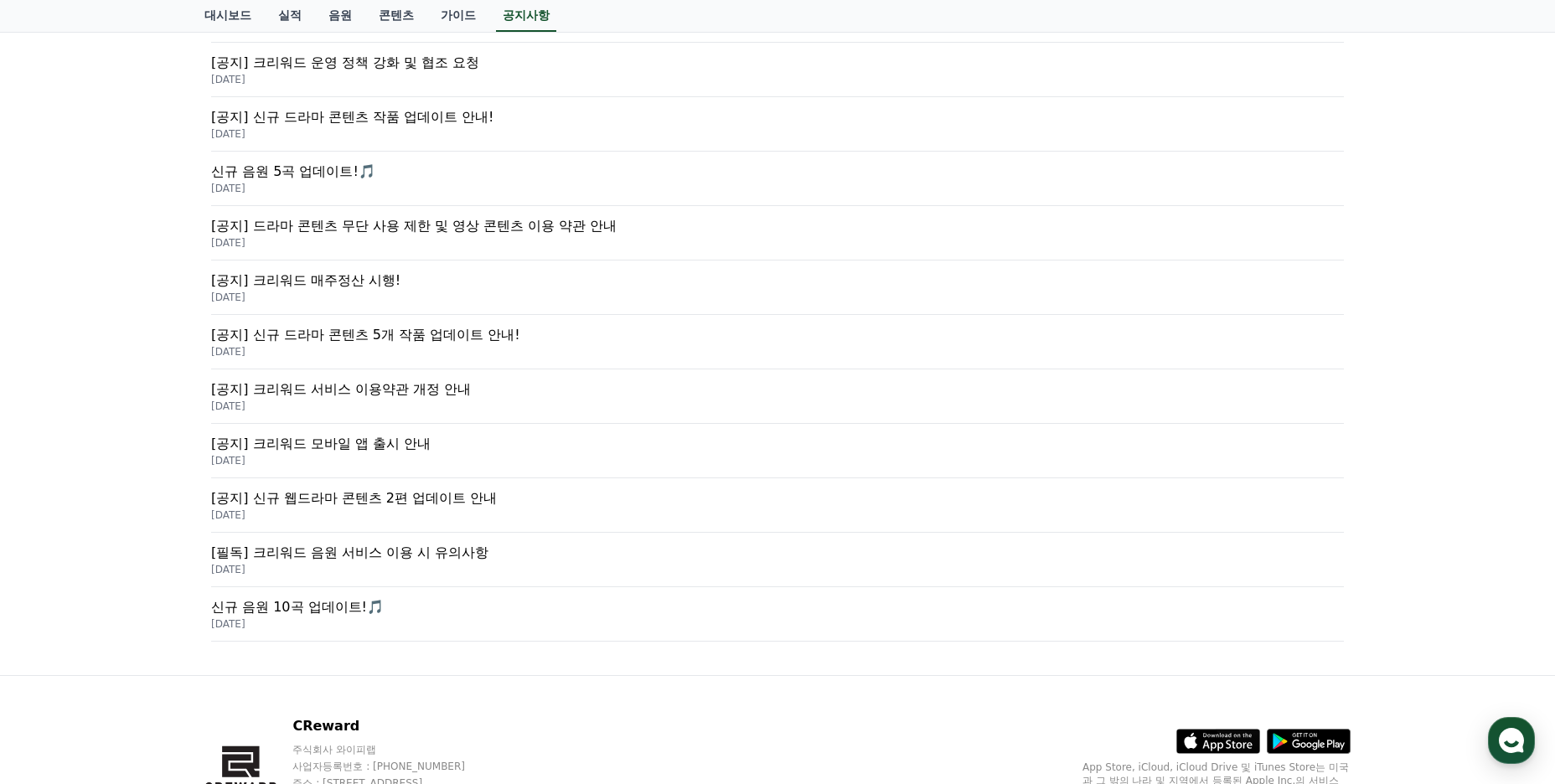
scroll to position [419, 0]
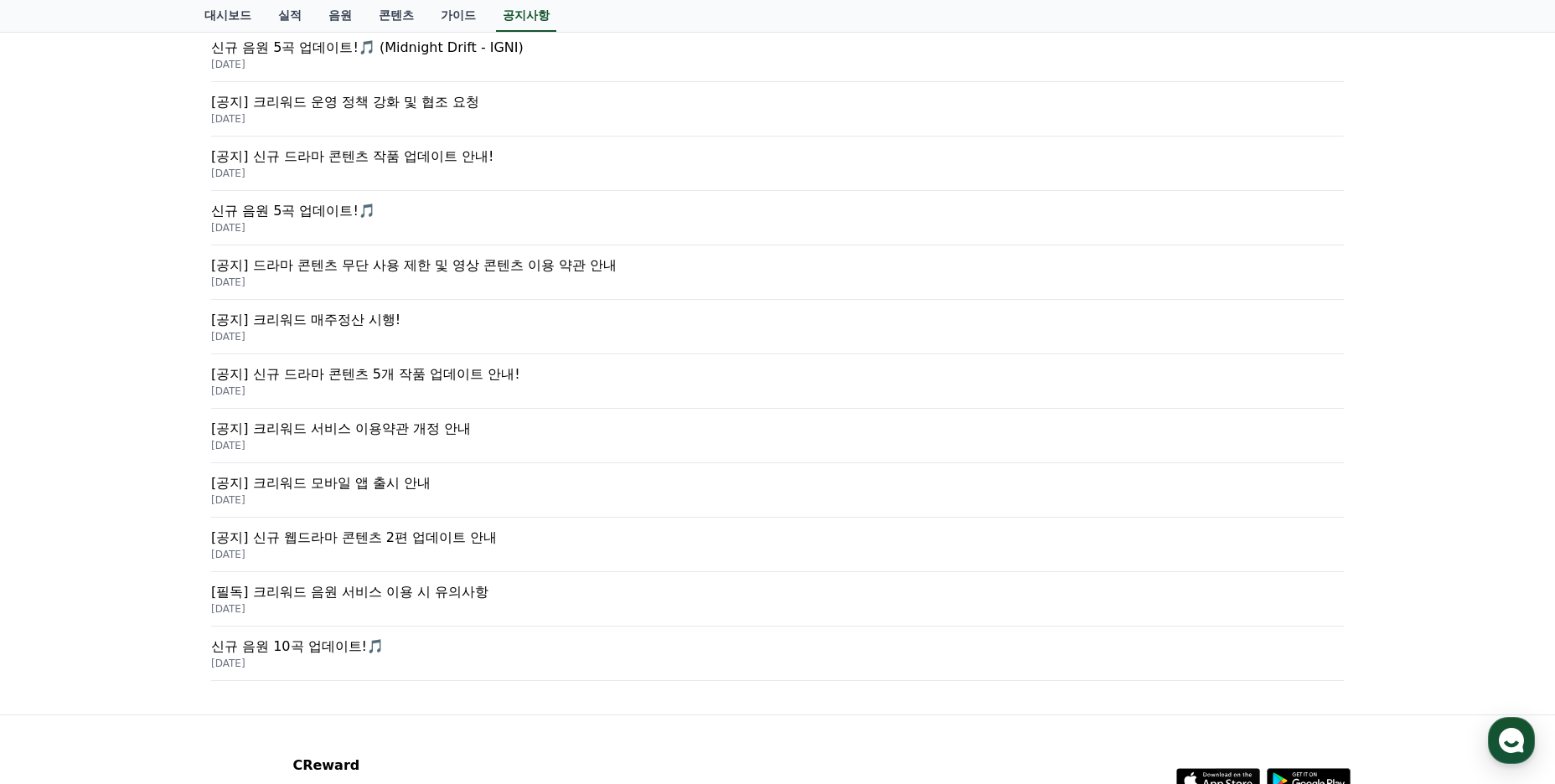
click at [348, 317] on p "[공지] 크리워드 매주정산 시행!" at bounding box center [778, 319] width 1132 height 20
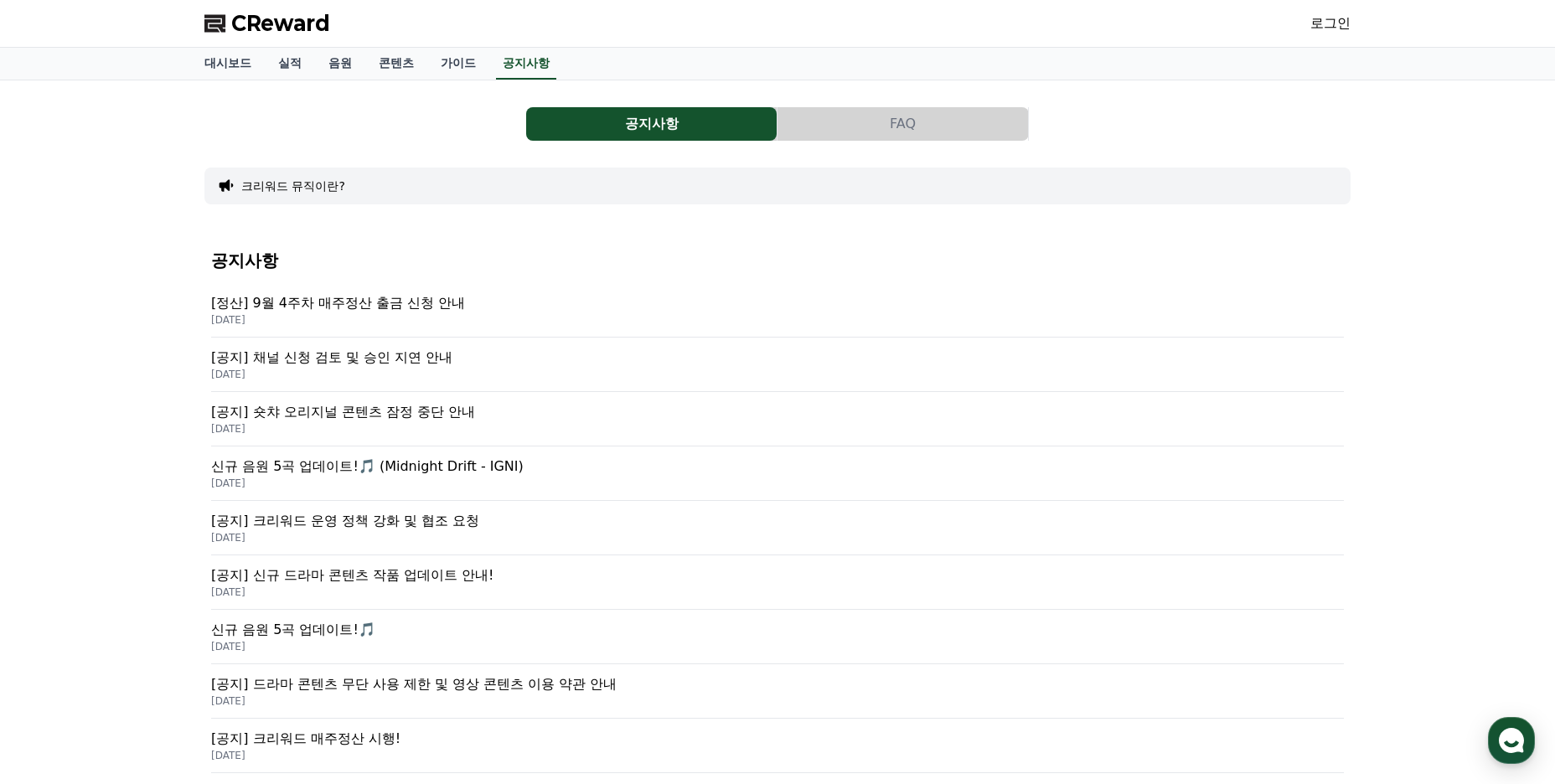
click at [1335, 20] on link "로그인" at bounding box center [1330, 23] width 40 height 20
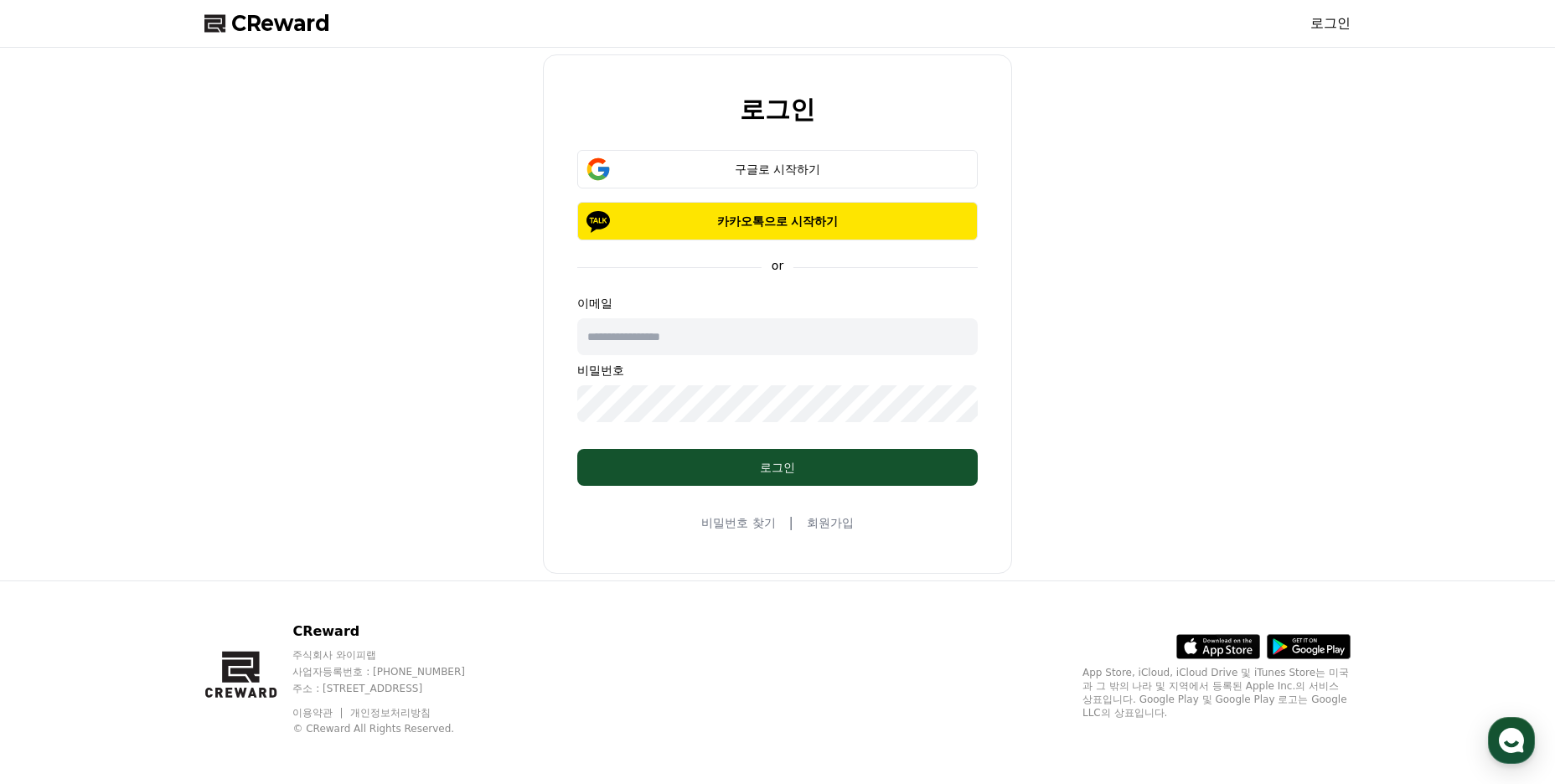
click at [712, 348] on input "text" at bounding box center [778, 337] width 401 height 37
click at [776, 165] on div "구글로 시작하기" at bounding box center [778, 169] width 352 height 17
